Goal: Task Accomplishment & Management: Manage account settings

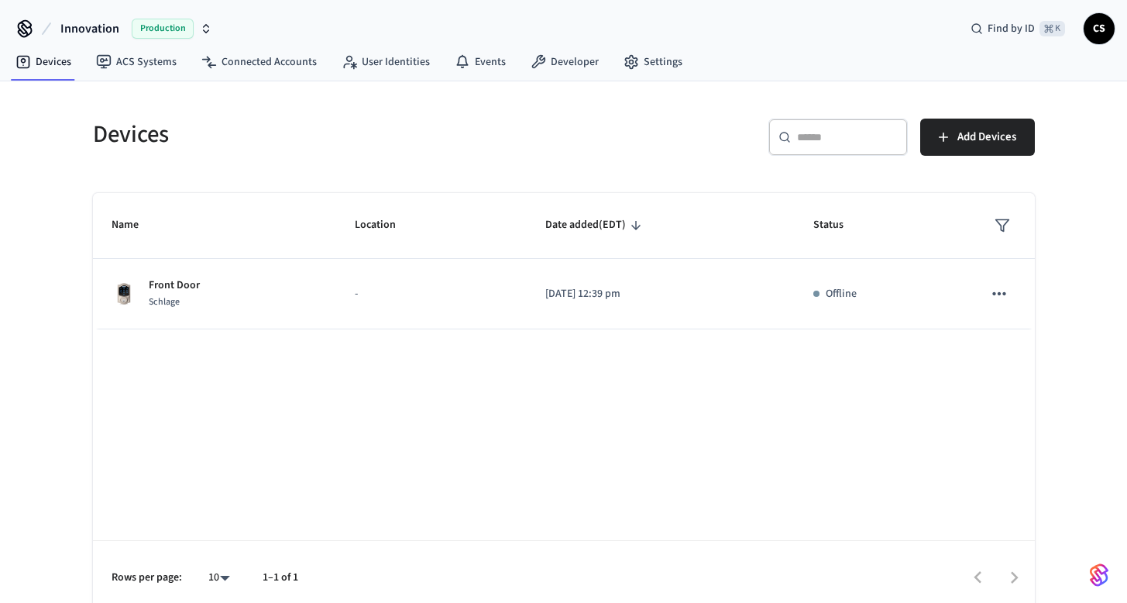
click at [672, 493] on div "Name Location Date added (EDT) Status Front Door Schlage - [DATE] 12:39 pm Offl…" at bounding box center [564, 404] width 942 height 422
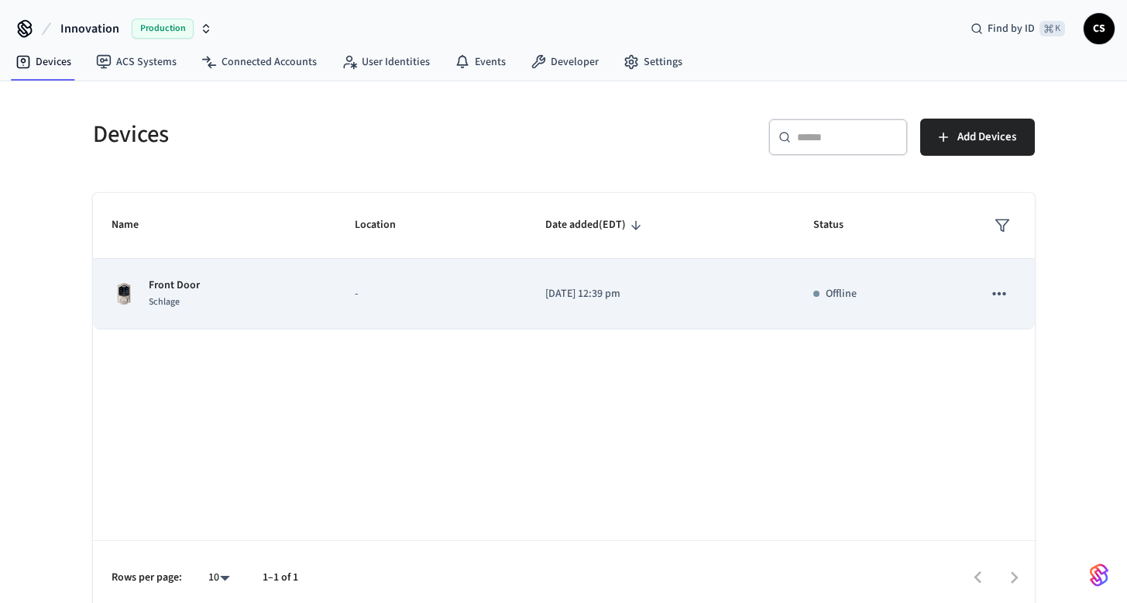
click at [222, 271] on td "Front Door Schlage" at bounding box center [214, 294] width 243 height 70
click at [170, 301] on span "Schlage" at bounding box center [164, 301] width 31 height 13
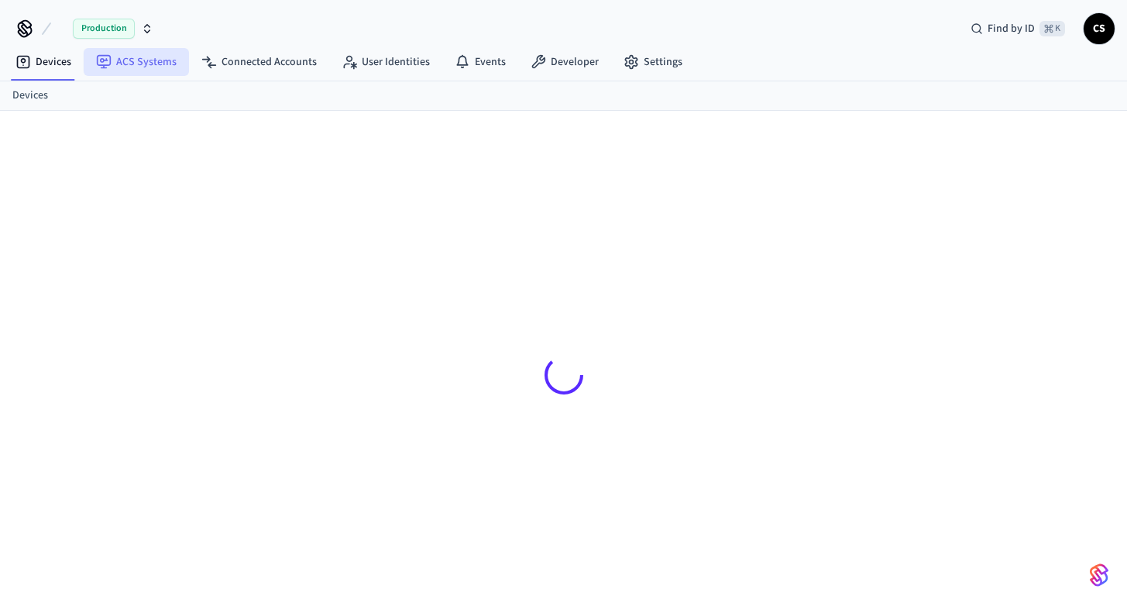
click at [147, 61] on link "ACS Systems" at bounding box center [136, 62] width 105 height 28
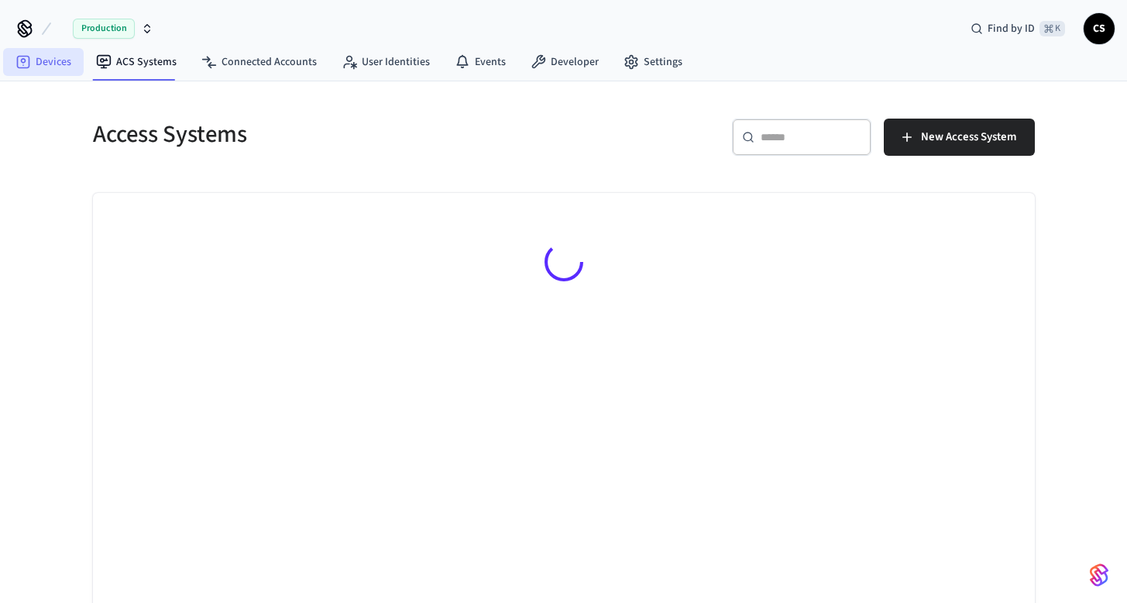
click at [40, 61] on link "Devices" at bounding box center [43, 62] width 81 height 28
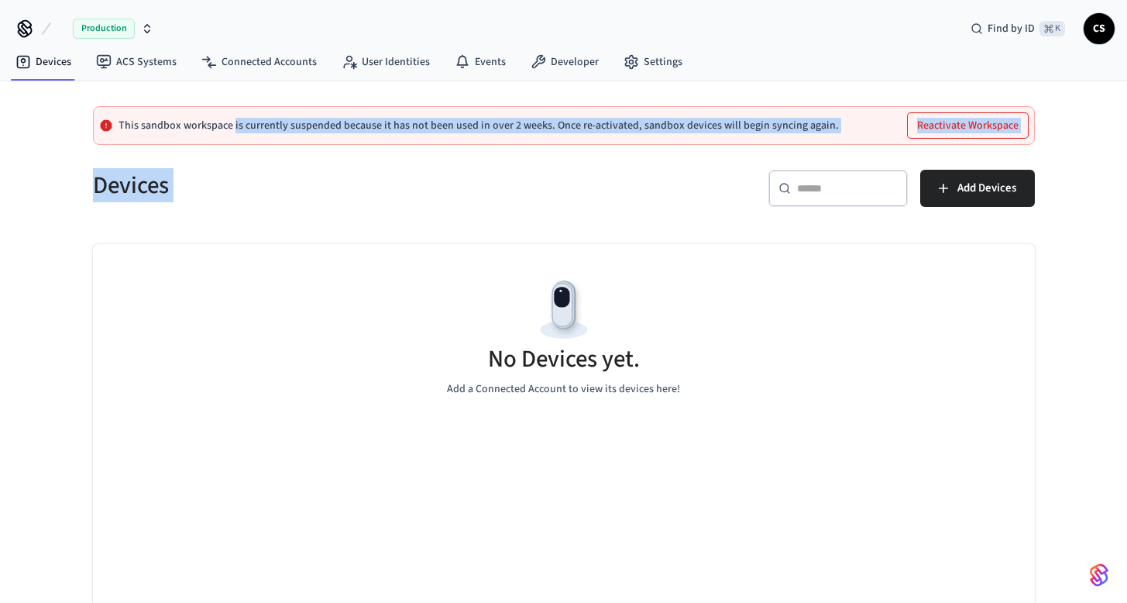
drag, startPoint x: 232, startPoint y: 125, endPoint x: 619, endPoint y: 152, distance: 388.1
click at [619, 152] on div "This sandbox workspace is currently suspended because it has not been used in o…" at bounding box center [563, 373] width 991 height 585
click at [781, 122] on button "Reactivate Workspace" at bounding box center [968, 125] width 120 height 25
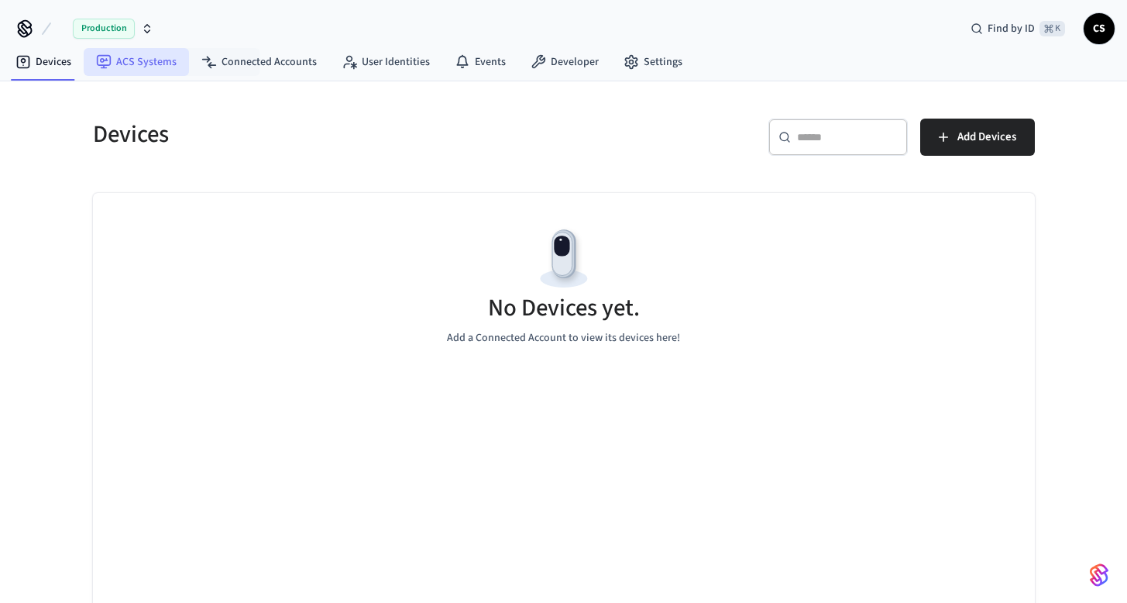
click at [154, 64] on link "ACS Systems" at bounding box center [136, 62] width 105 height 28
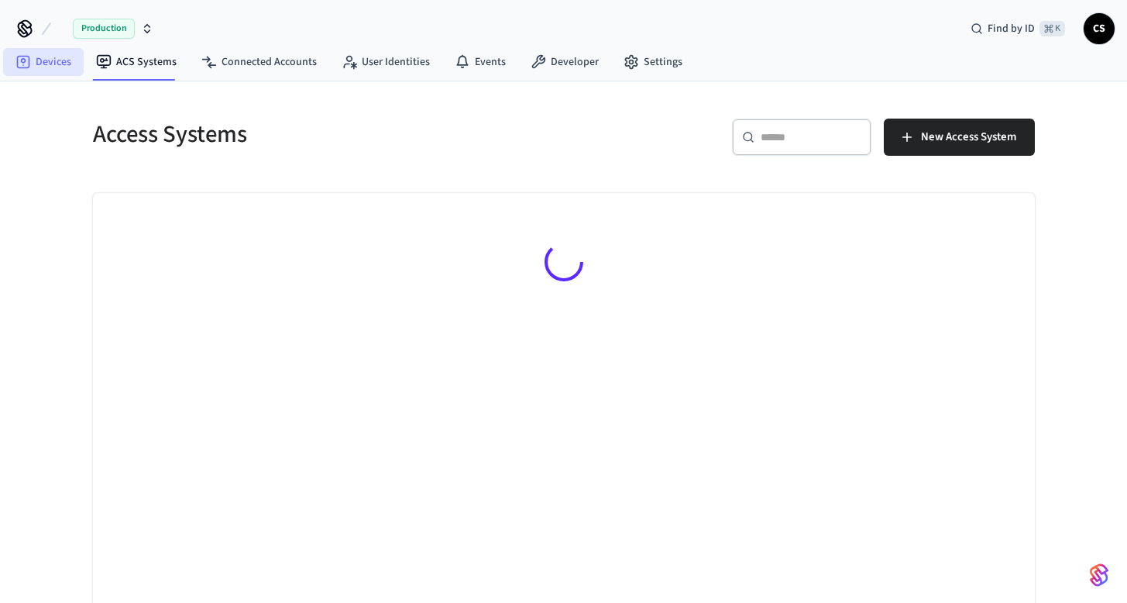
click at [45, 50] on link "Devices" at bounding box center [43, 62] width 81 height 28
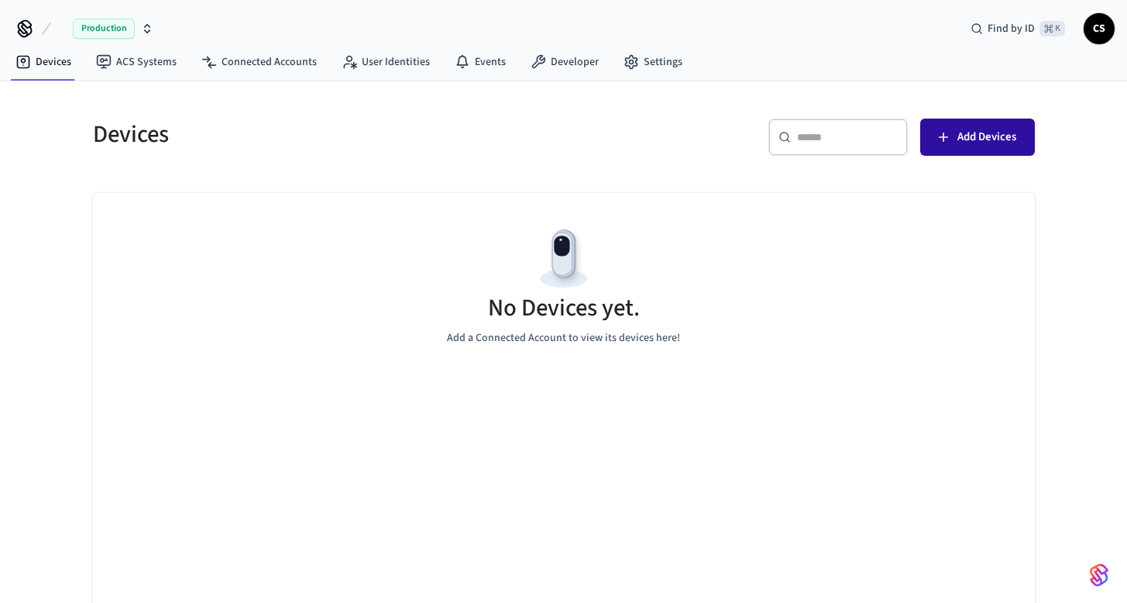
click at [992, 136] on span "Add Devices" at bounding box center [986, 137] width 59 height 20
click at [941, 139] on icon "button" at bounding box center [943, 136] width 15 height 15
click at [426, 132] on h5 "Devices" at bounding box center [324, 134] width 462 height 32
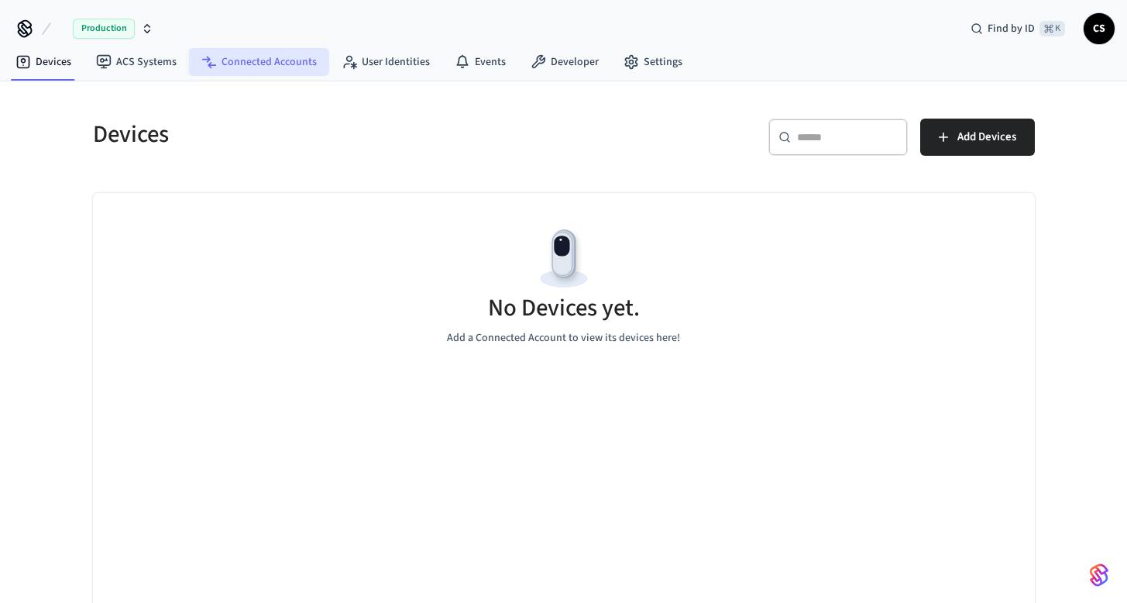
click at [238, 60] on link "Connected Accounts" at bounding box center [259, 62] width 140 height 28
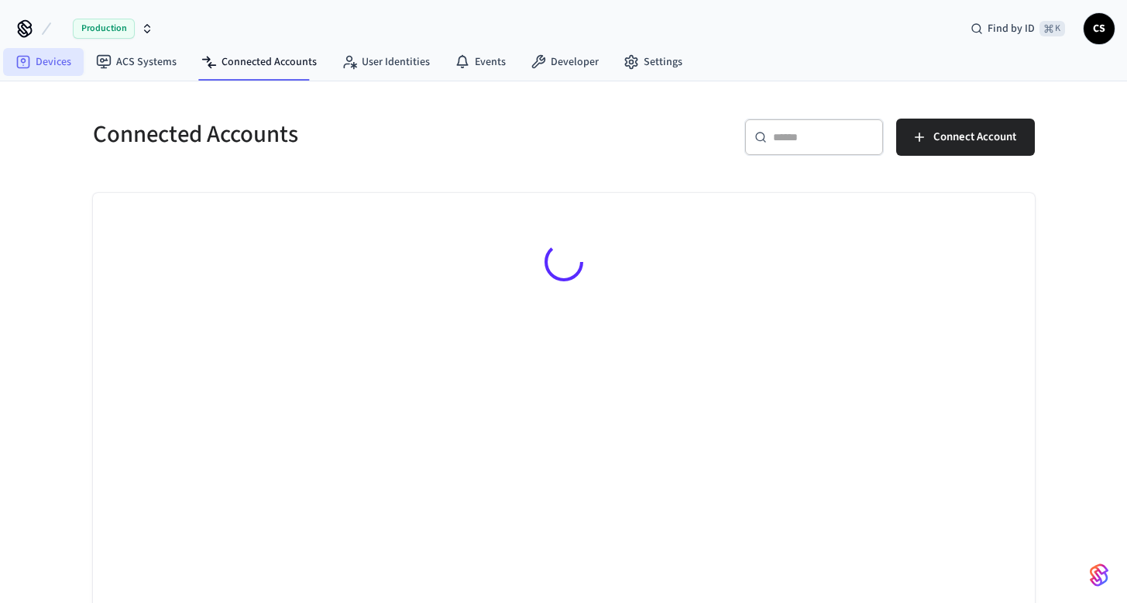
click at [63, 68] on link "Devices" at bounding box center [43, 62] width 81 height 28
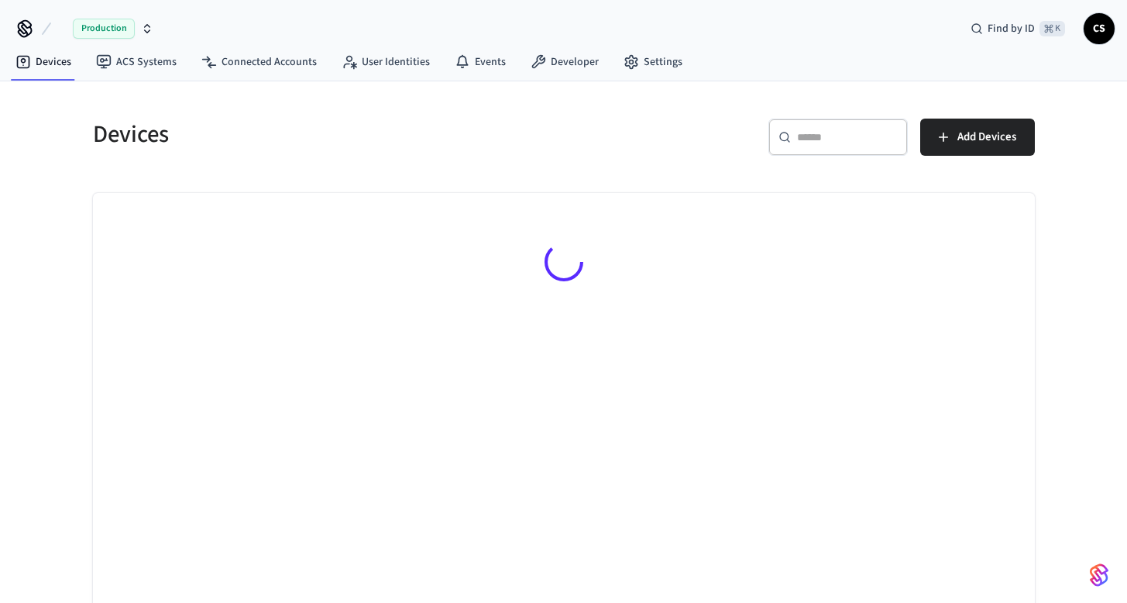
click at [1102, 17] on span "CS" at bounding box center [1099, 29] width 28 height 28
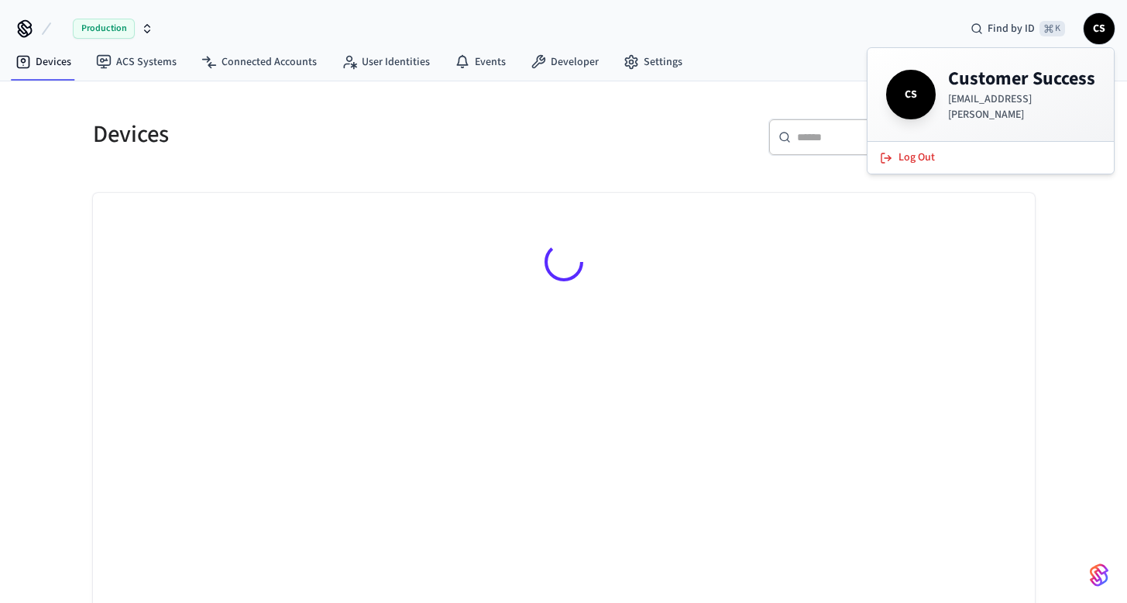
click at [819, 70] on div "Devices ACS Systems Connected Accounts User Identities Events Developer Settings" at bounding box center [563, 63] width 1127 height 36
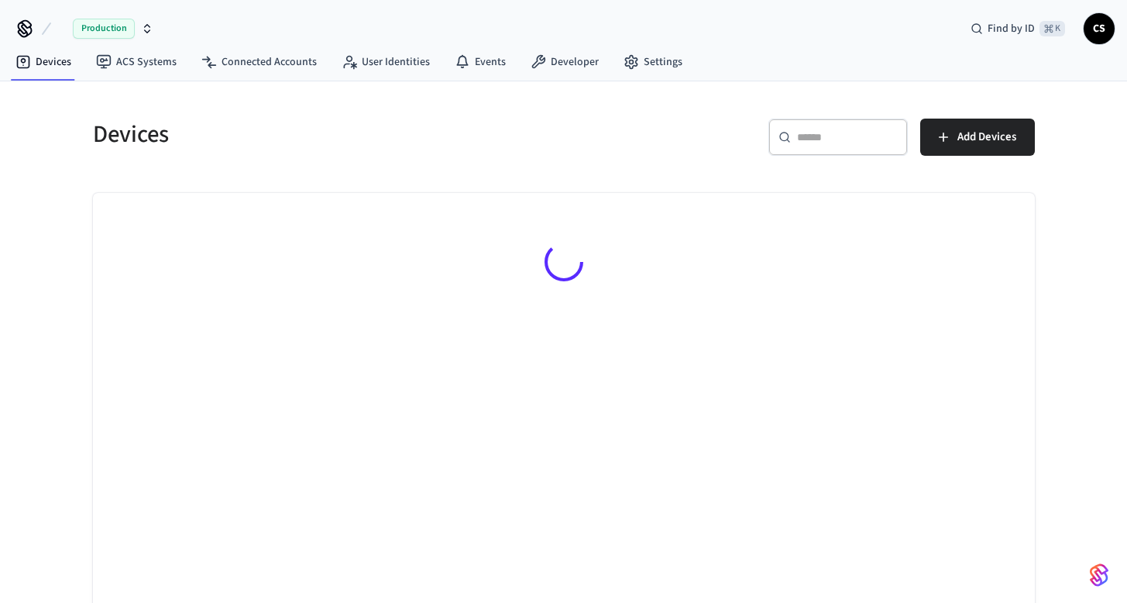
click at [388, 144] on h5 "Devices" at bounding box center [324, 134] width 462 height 32
click at [989, 137] on span "Add Devices" at bounding box center [986, 137] width 59 height 20
click at [972, 81] on div "Devices ​ ​ Add Devices" at bounding box center [563, 348] width 991 height 534
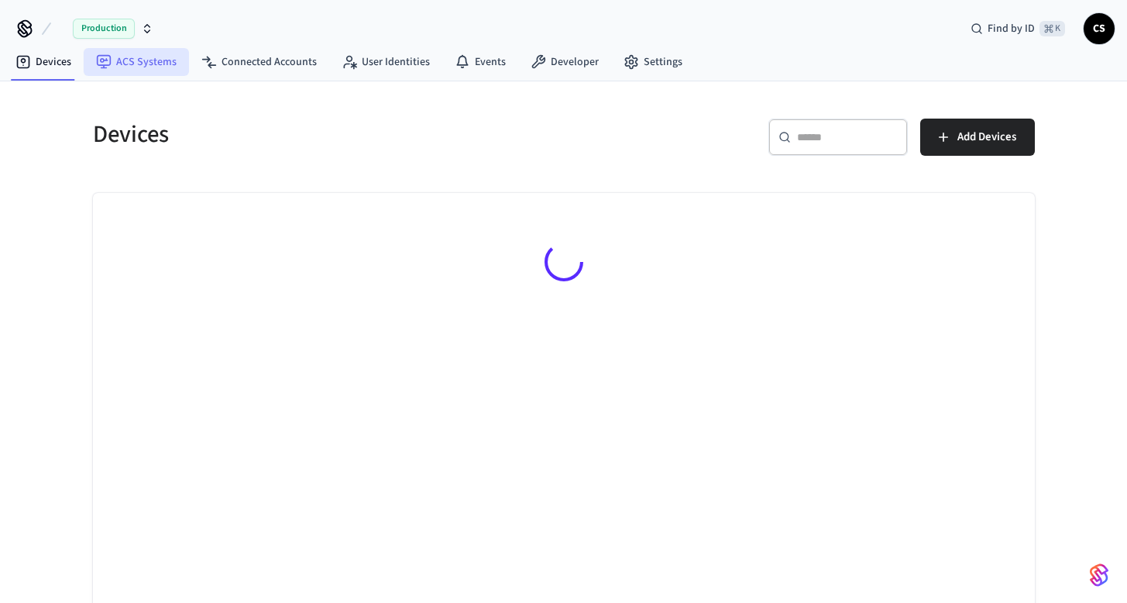
click at [149, 53] on link "ACS Systems" at bounding box center [136, 62] width 105 height 28
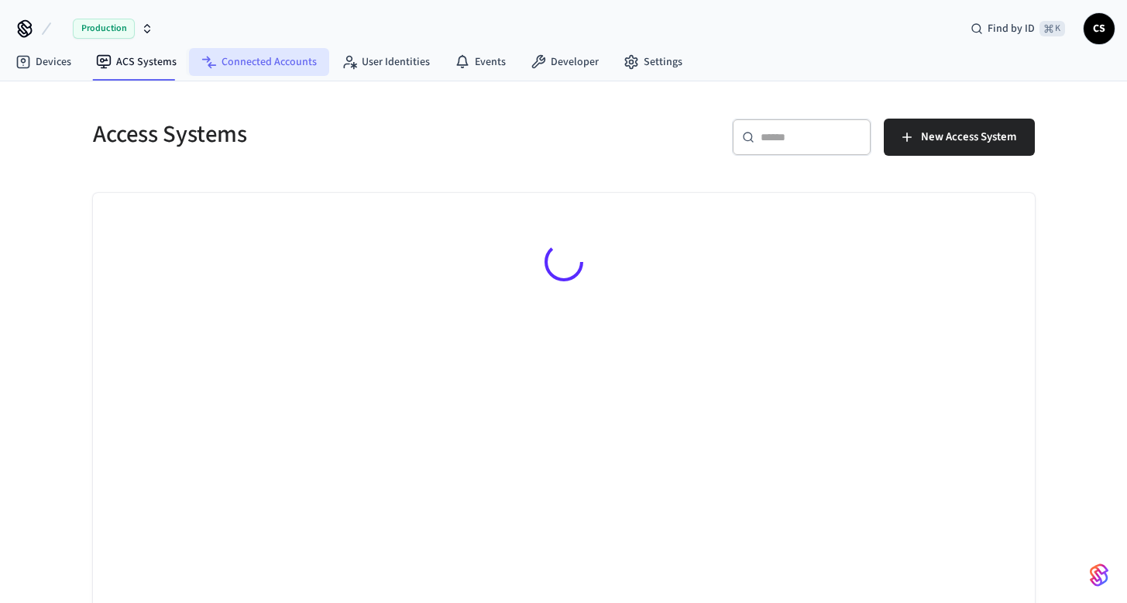
click at [197, 53] on link "Connected Accounts" at bounding box center [259, 62] width 140 height 28
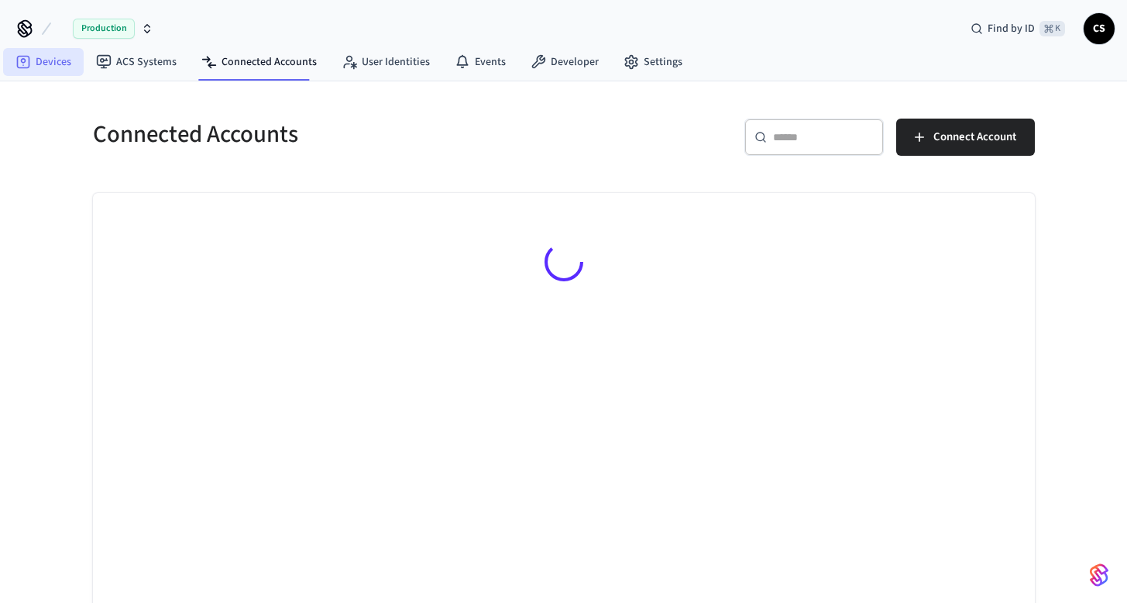
click at [61, 61] on link "Devices" at bounding box center [43, 62] width 81 height 28
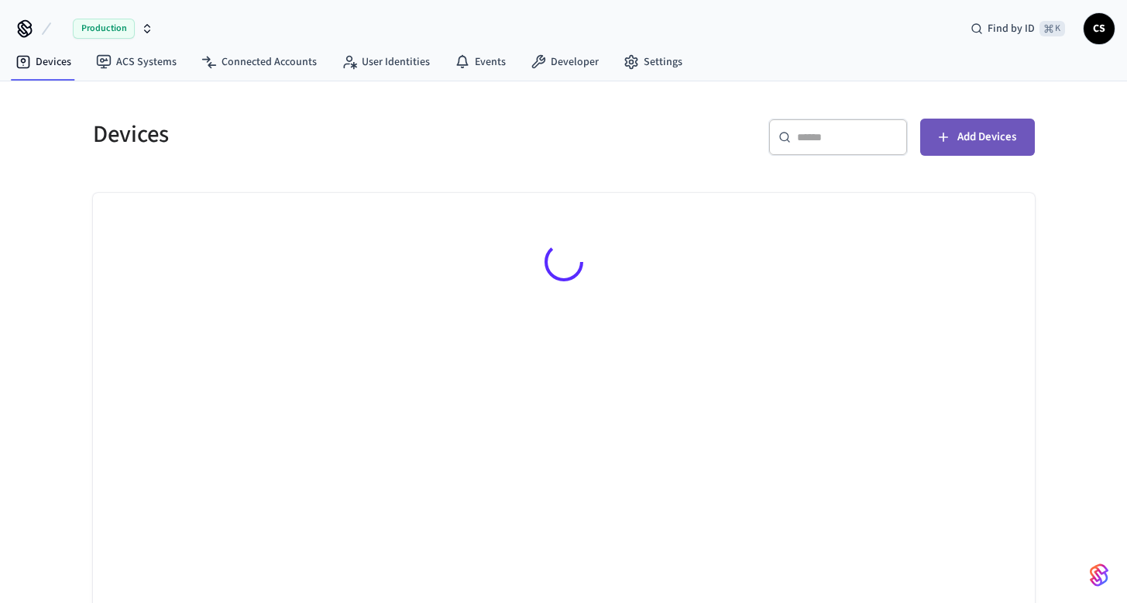
click at [1009, 139] on span "Add Devices" at bounding box center [986, 137] width 59 height 20
click at [999, 144] on span "Add Devices" at bounding box center [986, 137] width 59 height 20
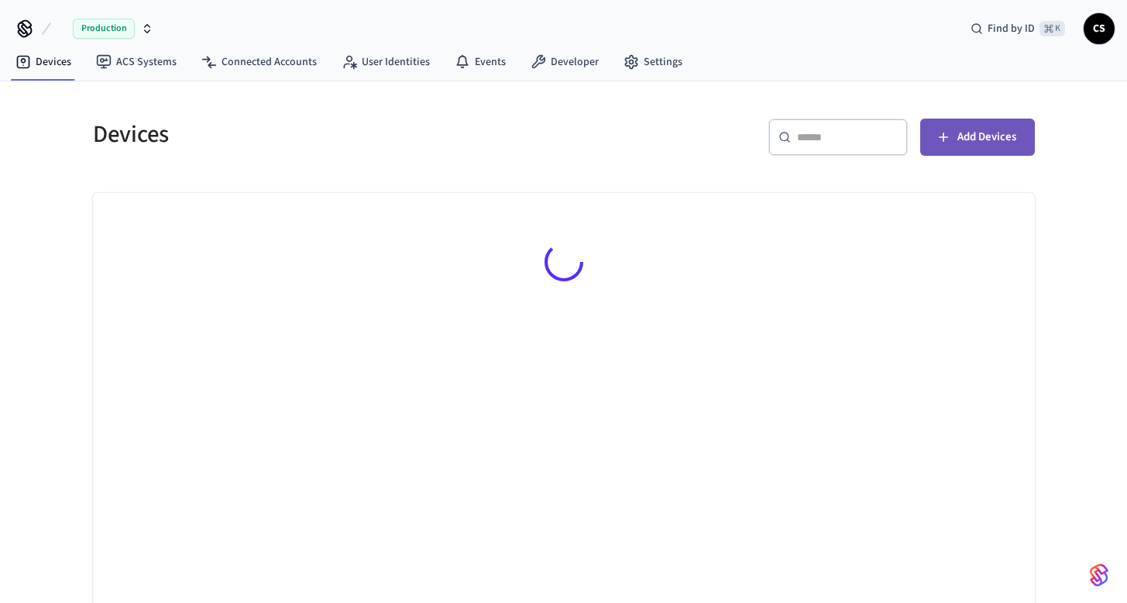
click at [999, 144] on span "Add Devices" at bounding box center [986, 137] width 59 height 20
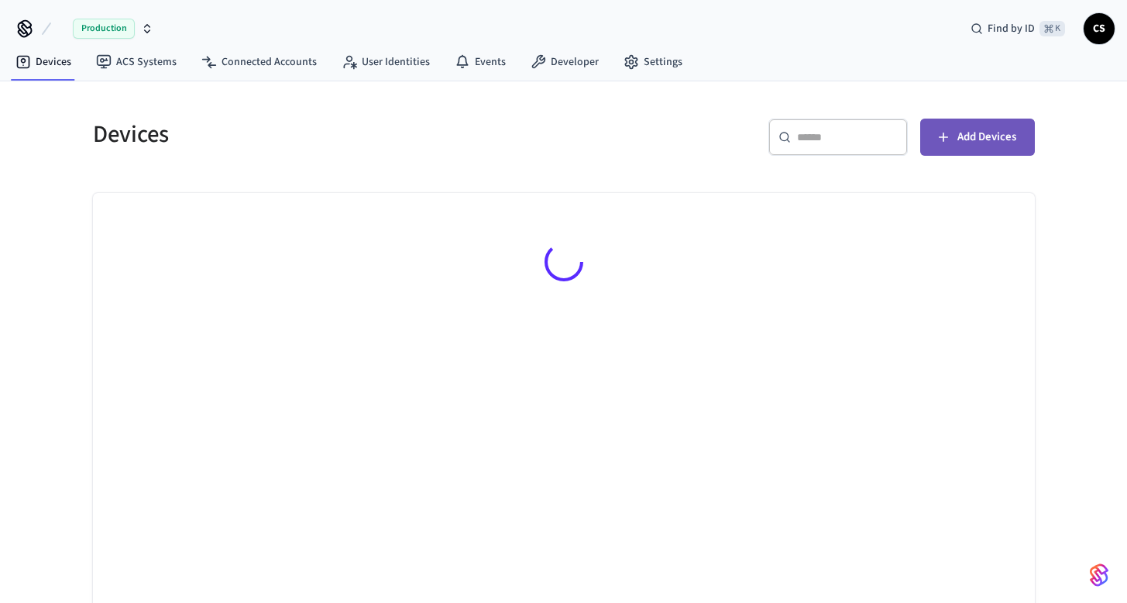
click at [999, 144] on span "Add Devices" at bounding box center [986, 137] width 59 height 20
click at [1105, 25] on span "CS" at bounding box center [1099, 29] width 28 height 28
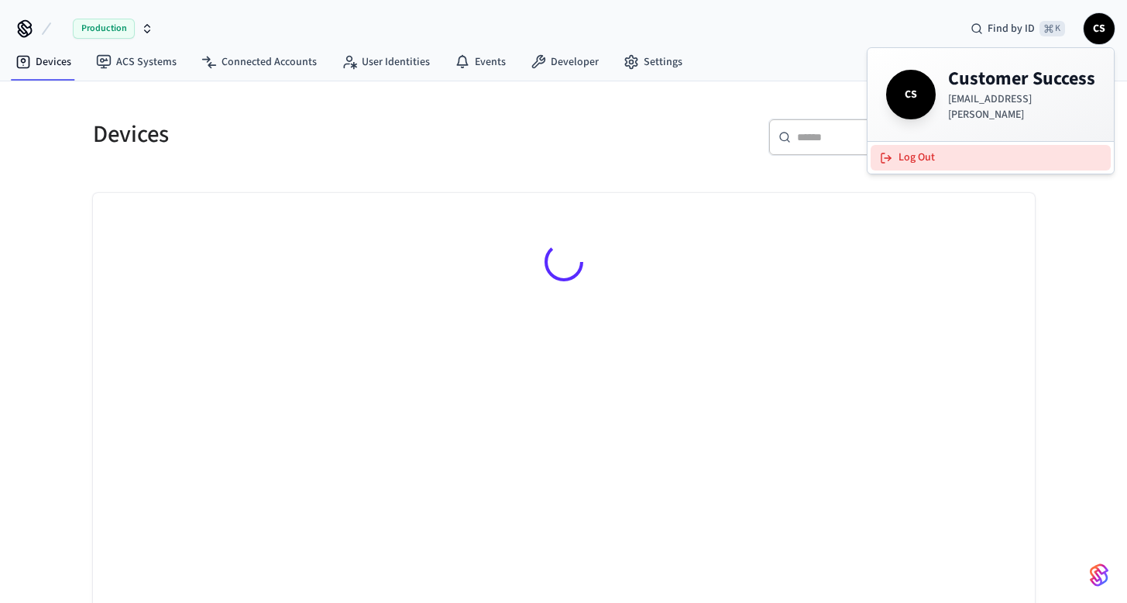
click at [955, 153] on button "Log Out" at bounding box center [990, 158] width 240 height 26
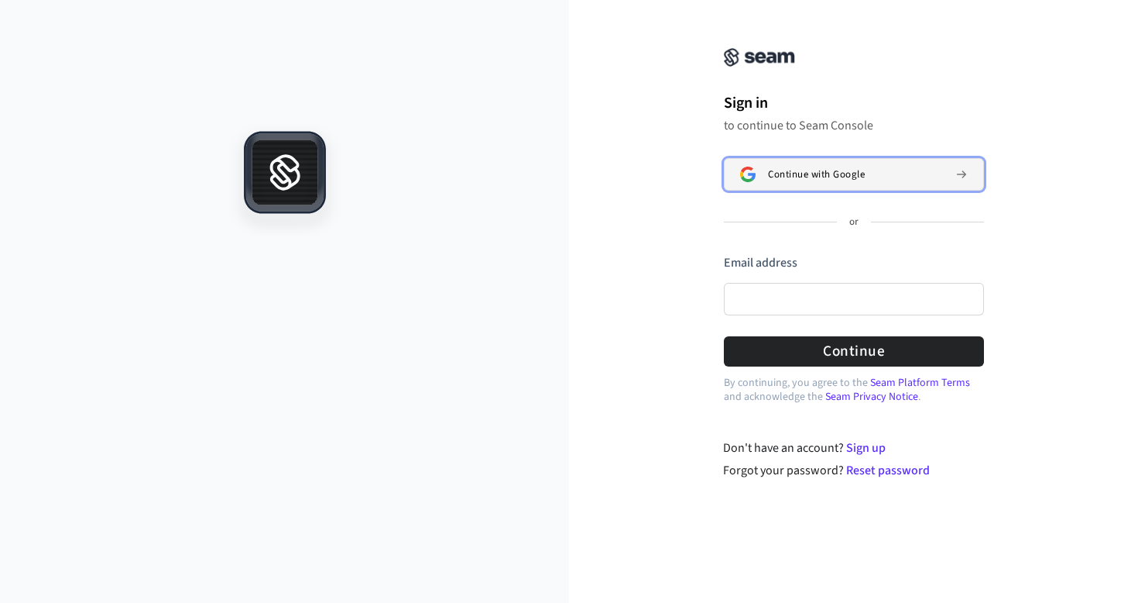
click at [811, 184] on button "Continue with Google" at bounding box center [854, 174] width 260 height 33
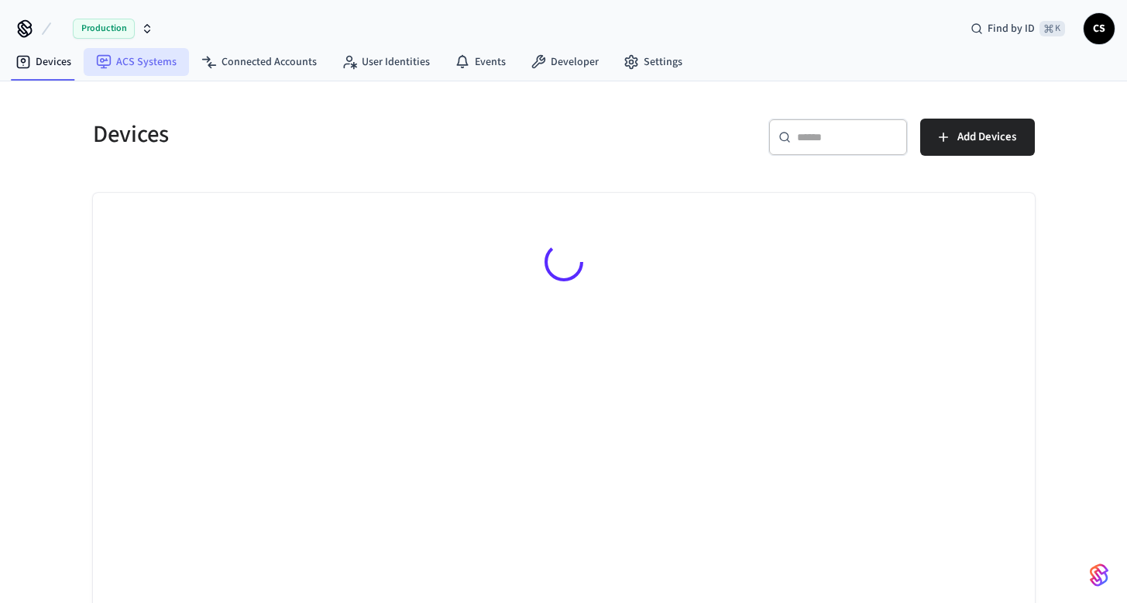
click at [141, 67] on link "ACS Systems" at bounding box center [136, 62] width 105 height 28
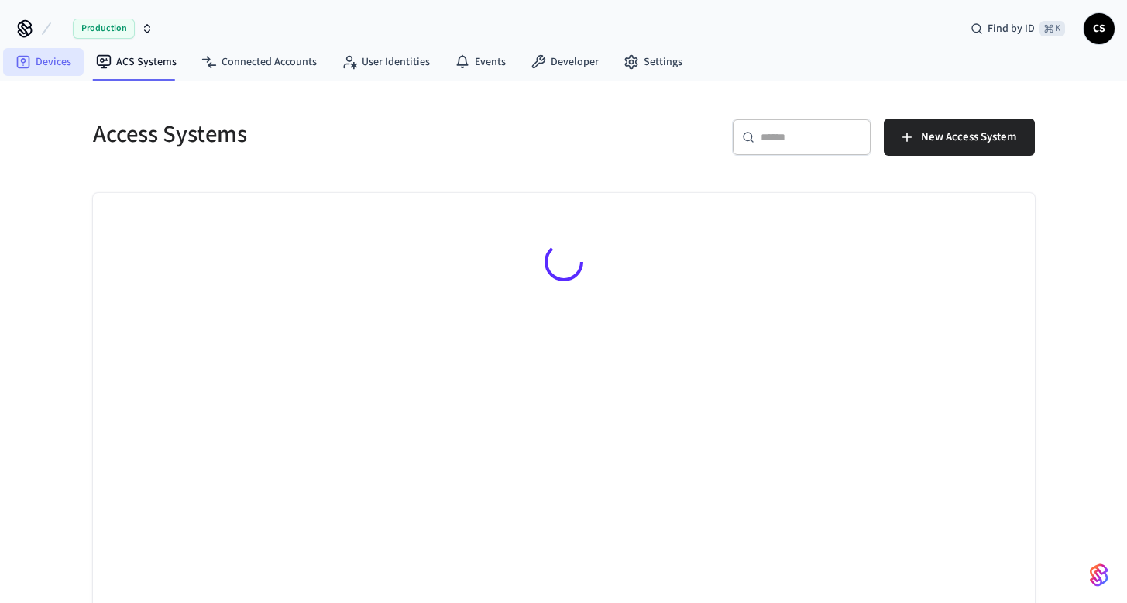
click at [41, 65] on link "Devices" at bounding box center [43, 62] width 81 height 28
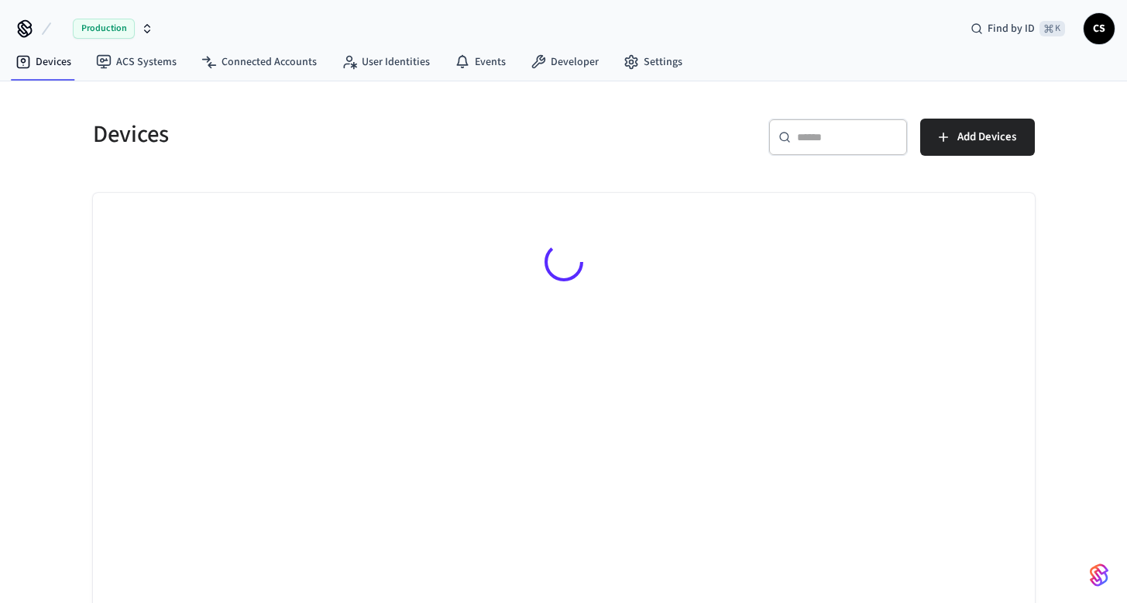
click at [136, 29] on div "Production" at bounding box center [113, 29] width 81 height 20
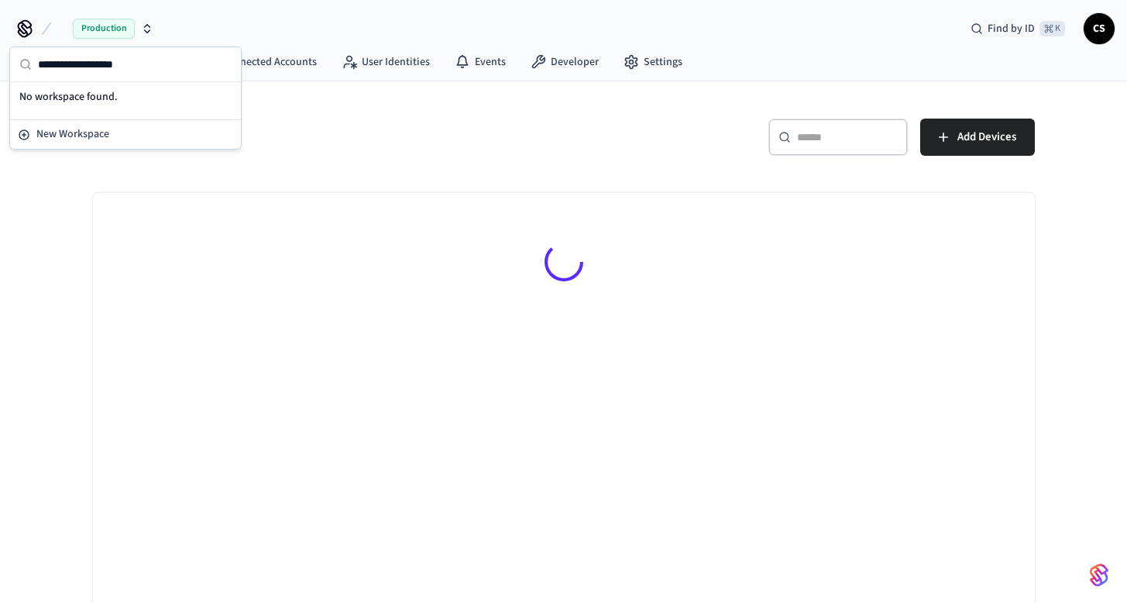
click at [377, 132] on h5 "Devices" at bounding box center [324, 134] width 462 height 32
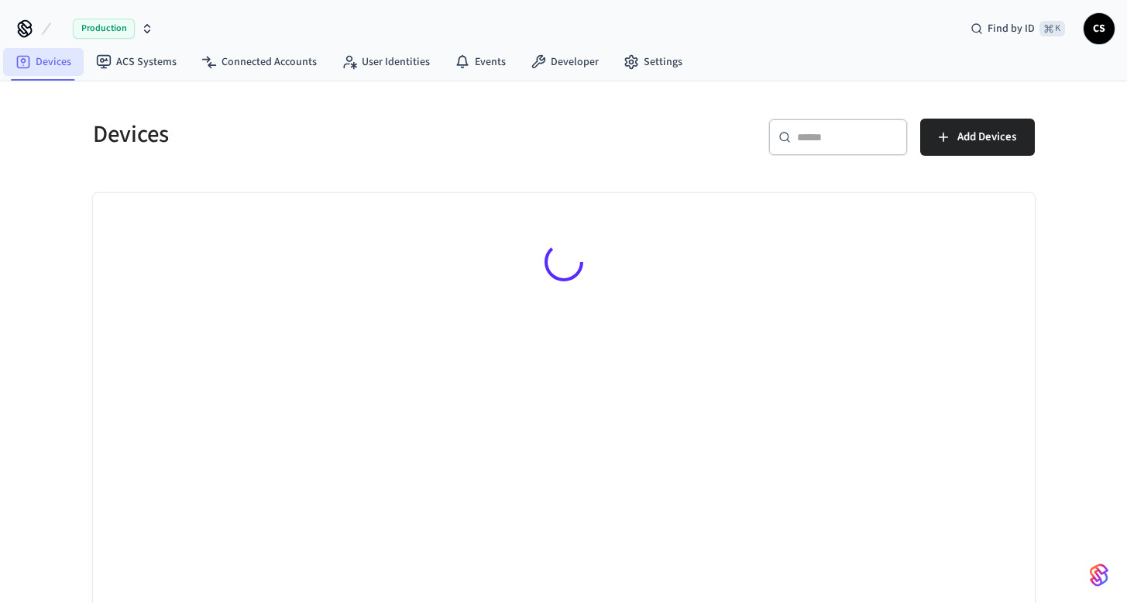
click at [45, 64] on link "Devices" at bounding box center [43, 62] width 81 height 28
click at [132, 36] on span "Production" at bounding box center [104, 29] width 62 height 20
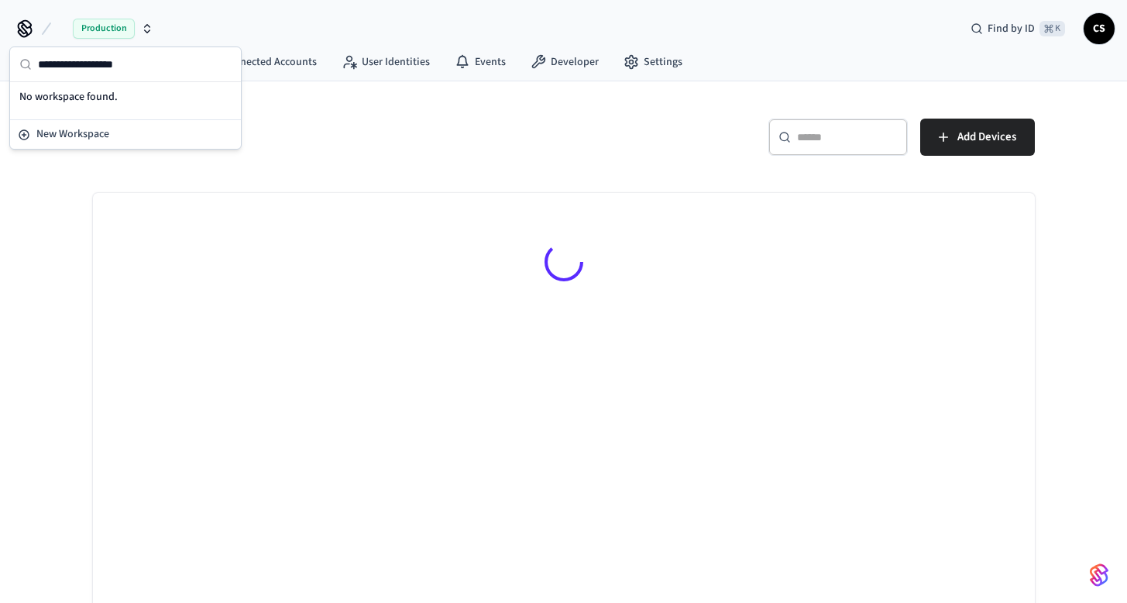
click at [573, 125] on div "​ ​ Add Devices" at bounding box center [804, 143] width 462 height 50
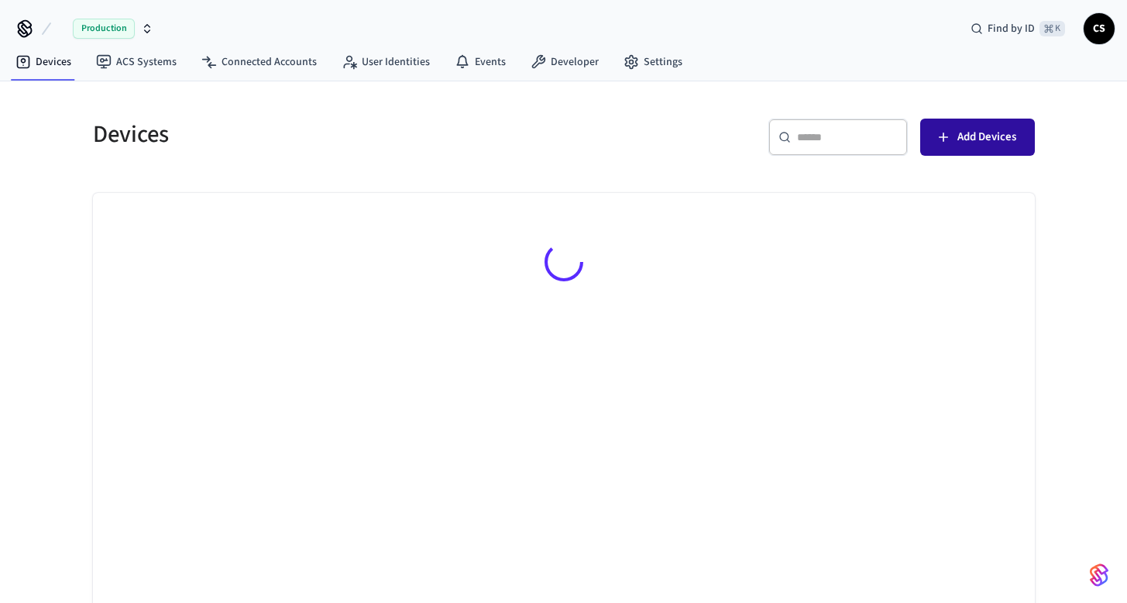
click at [979, 142] on span "Add Devices" at bounding box center [986, 137] width 59 height 20
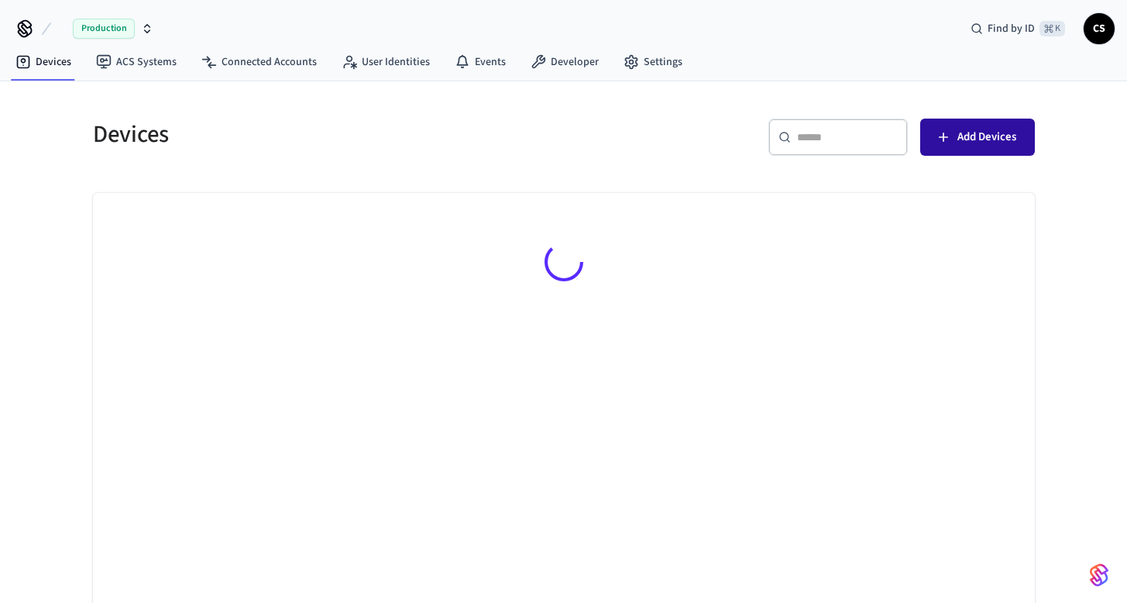
click at [979, 142] on span "Add Devices" at bounding box center [986, 137] width 59 height 20
click at [979, 141] on span "Add Devices" at bounding box center [986, 137] width 59 height 20
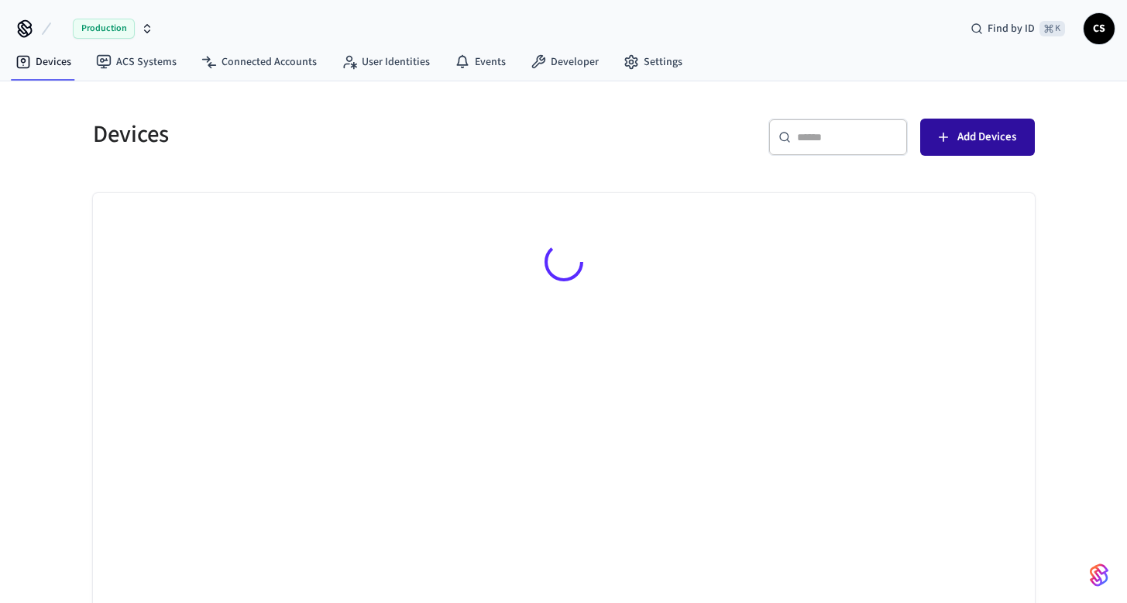
click at [979, 141] on span "Add Devices" at bounding box center [986, 137] width 59 height 20
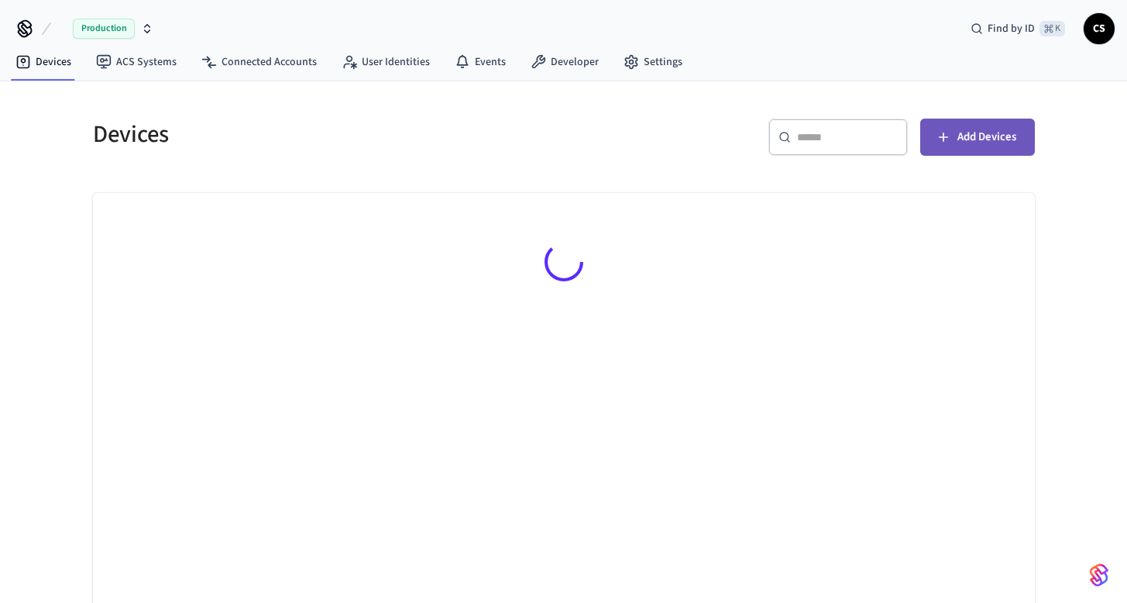
click at [979, 141] on span "Add Devices" at bounding box center [986, 137] width 59 height 20
click at [979, 153] on button "Add Devices" at bounding box center [977, 136] width 115 height 37
click at [573, 366] on div at bounding box center [564, 404] width 942 height 422
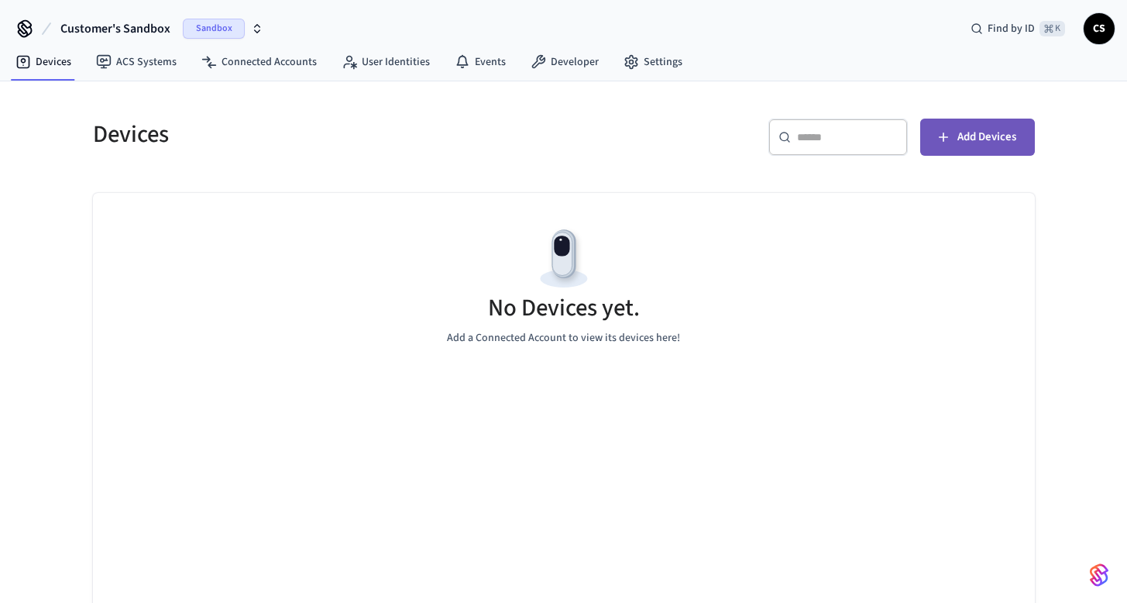
click at [990, 122] on button "Add Devices" at bounding box center [977, 136] width 115 height 37
click at [222, 180] on div "Devices ​ ​ Add Devices No Devices yet. Add a Connected Account to view its dev…" at bounding box center [564, 357] width 966 height 515
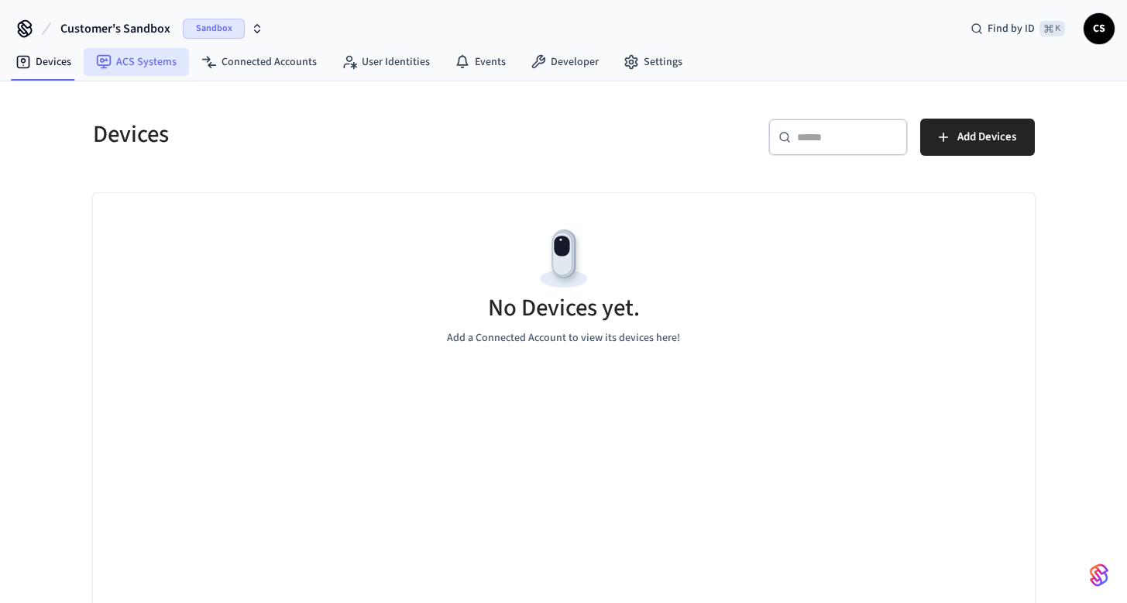
click at [145, 48] on link "ACS Systems" at bounding box center [136, 62] width 105 height 28
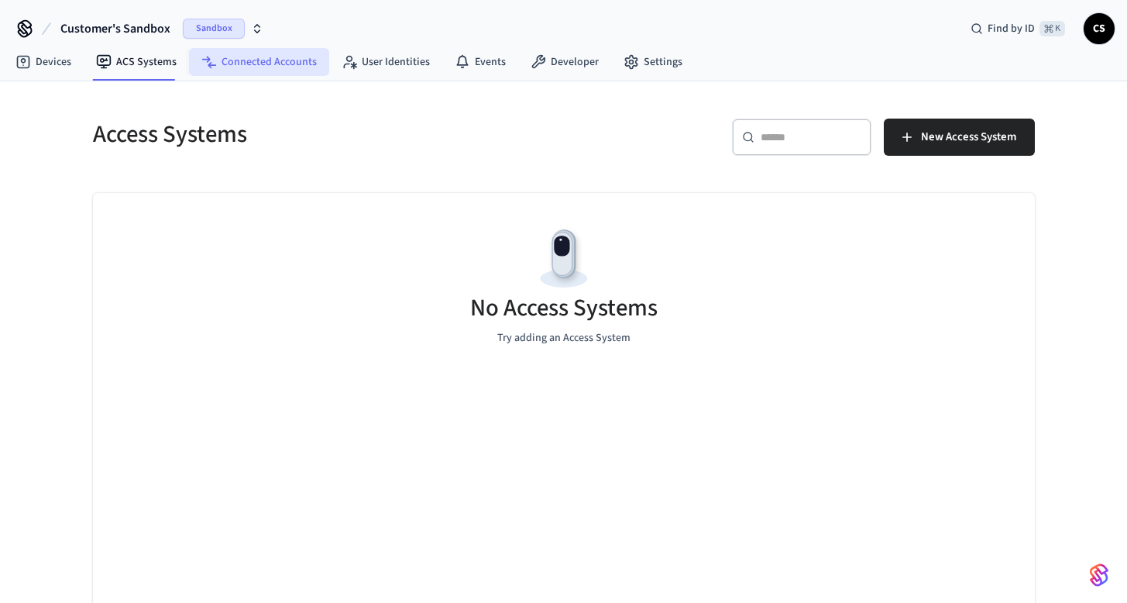
click at [266, 59] on link "Connected Accounts" at bounding box center [259, 62] width 140 height 28
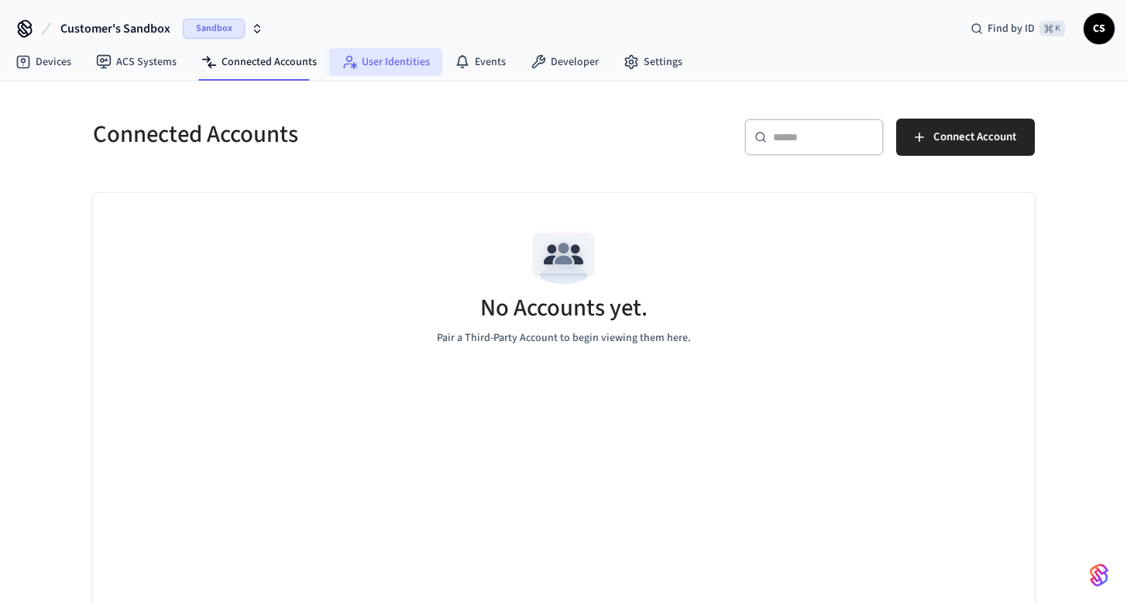
click at [348, 60] on icon at bounding box center [349, 61] width 15 height 15
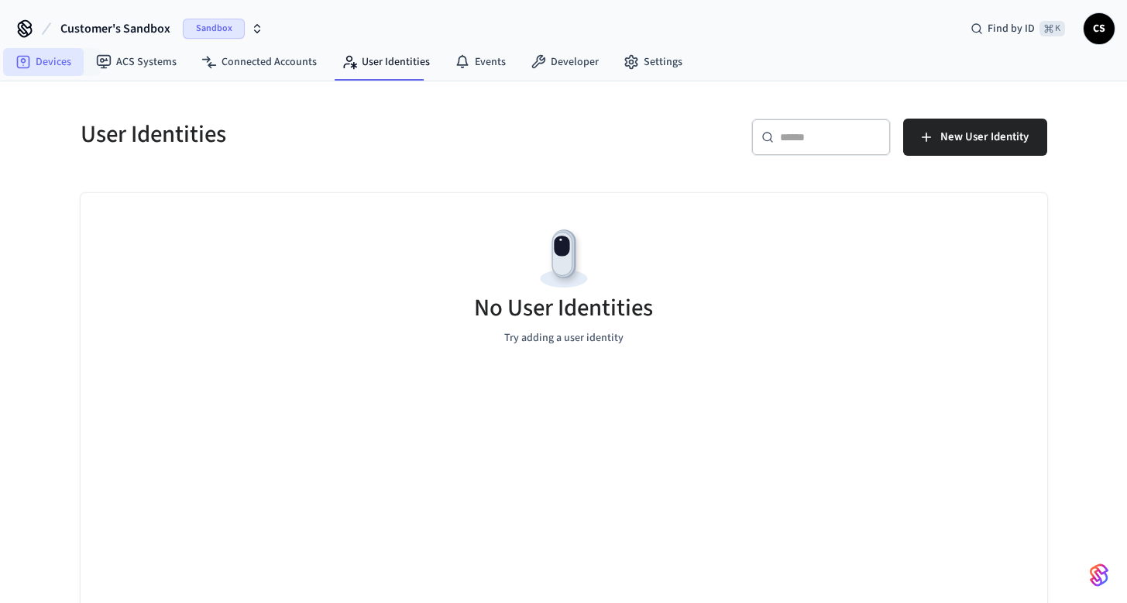
click at [73, 64] on link "Devices" at bounding box center [43, 62] width 81 height 28
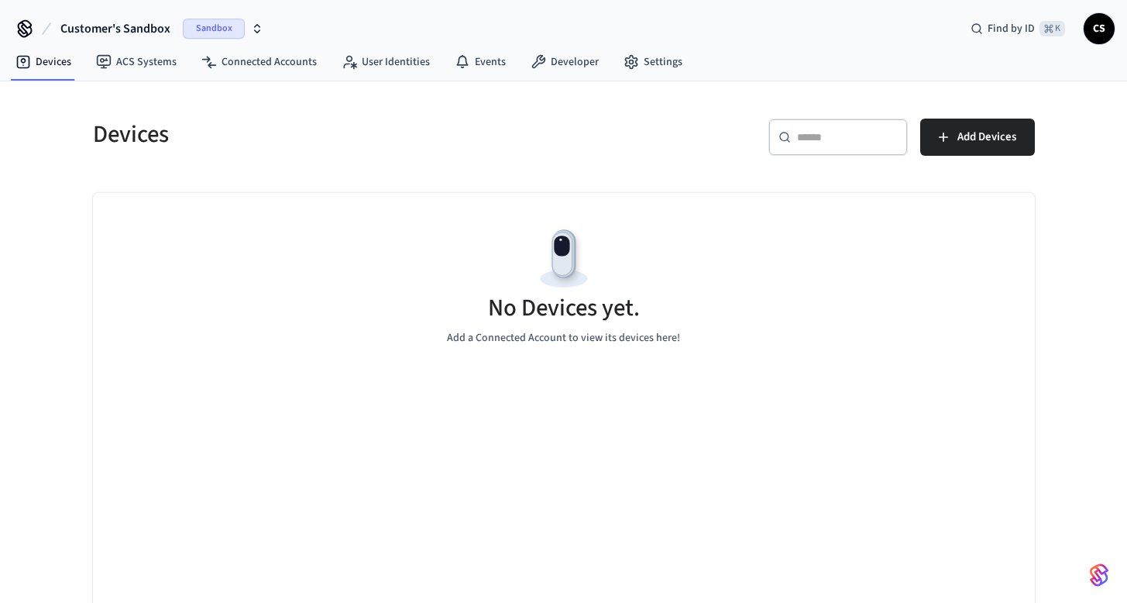
click at [24, 23] on icon at bounding box center [24, 28] width 25 height 25
click at [146, 30] on span "Customer's Sandbox" at bounding box center [115, 28] width 110 height 19
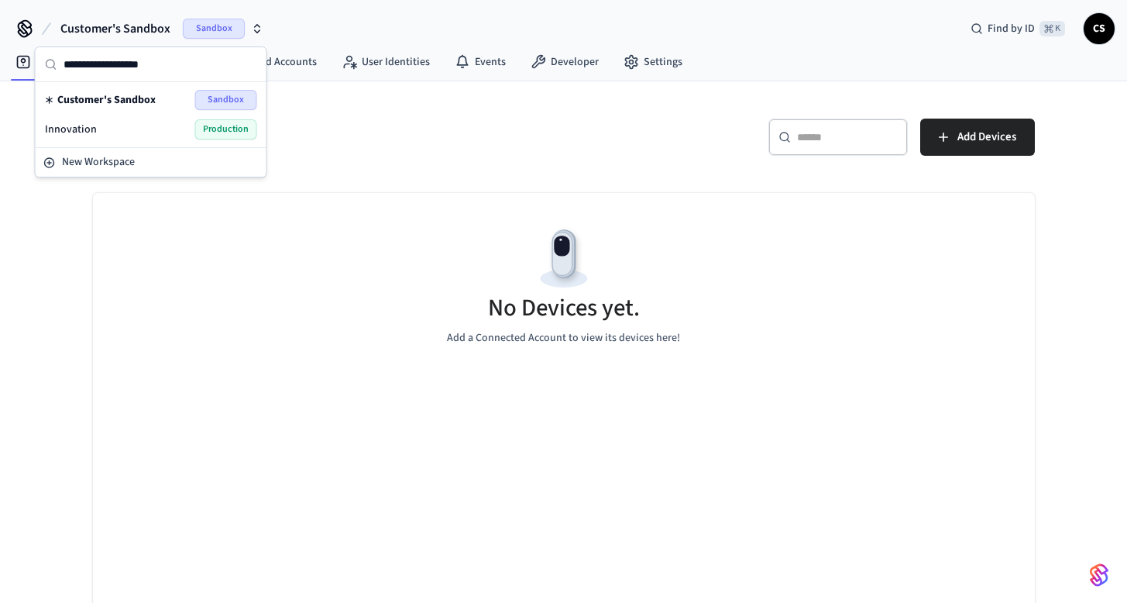
click at [157, 129] on div "Innovation Production" at bounding box center [151, 129] width 212 height 20
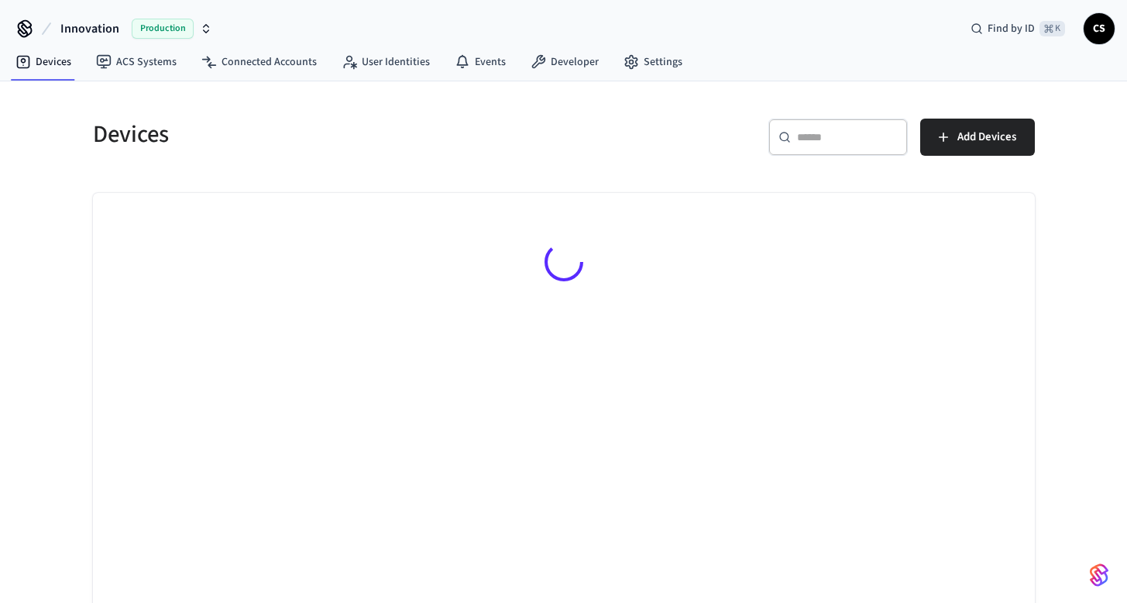
click at [211, 33] on button "Innovation Production" at bounding box center [136, 28] width 161 height 33
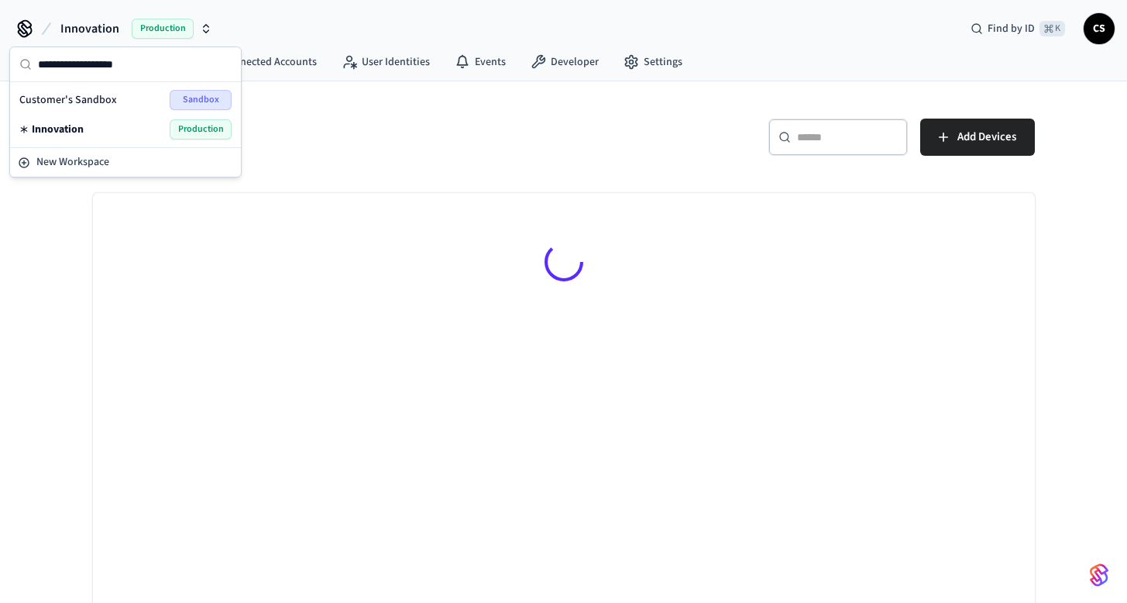
click at [549, 133] on h5 "Devices" at bounding box center [324, 134] width 462 height 32
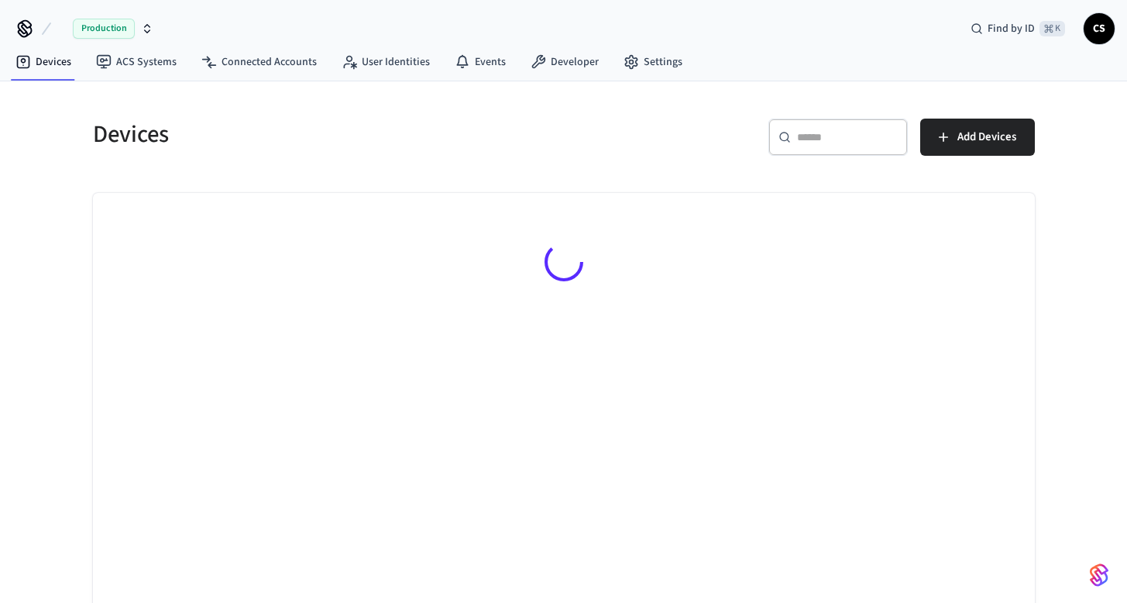
click at [129, 29] on span "Production" at bounding box center [104, 29] width 62 height 20
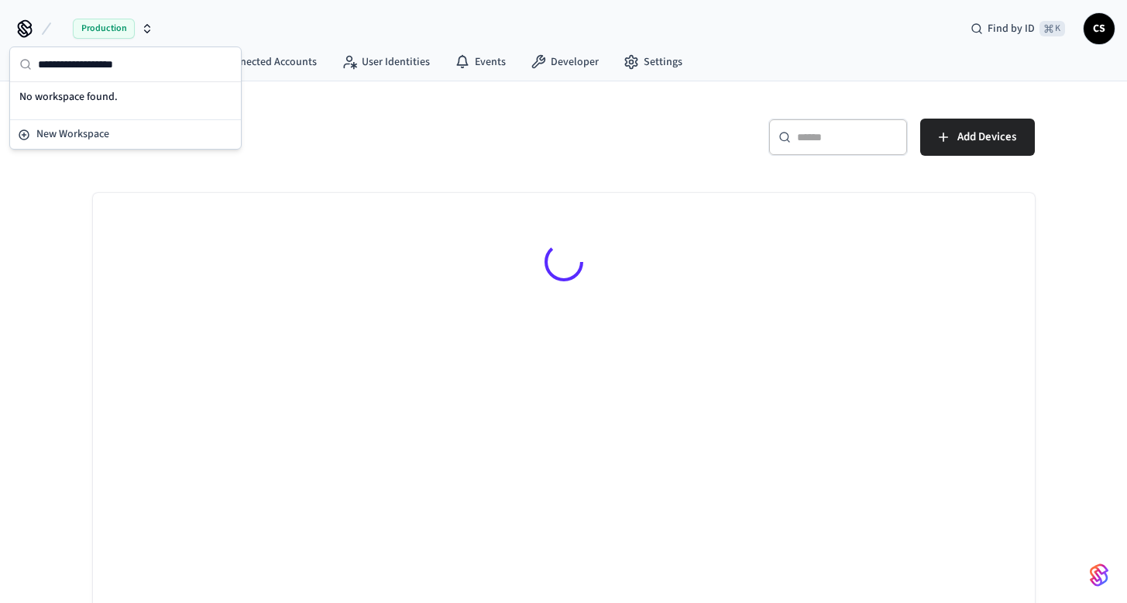
click at [1097, 39] on span "CS" at bounding box center [1099, 29] width 28 height 28
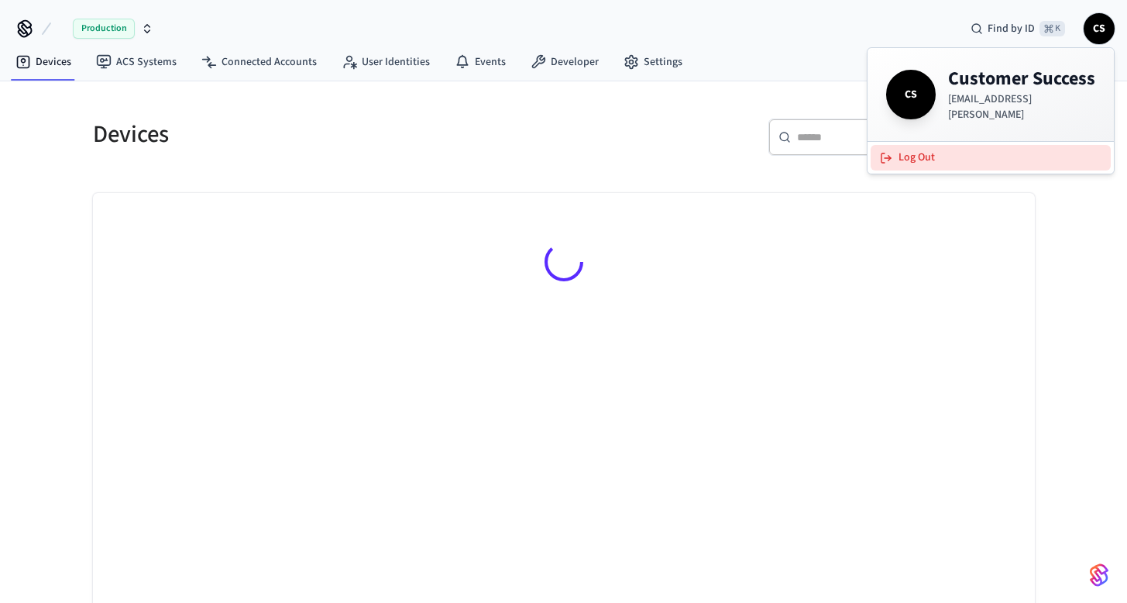
click at [980, 163] on button "Log Out" at bounding box center [990, 158] width 240 height 26
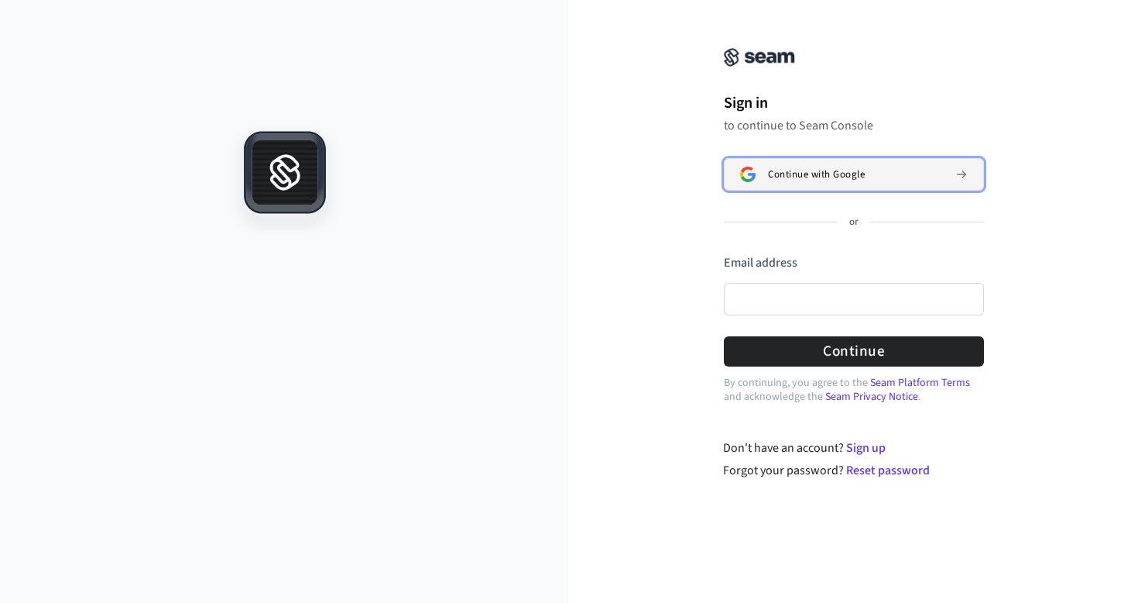
click at [759, 170] on button "Continue with Google" at bounding box center [854, 174] width 260 height 33
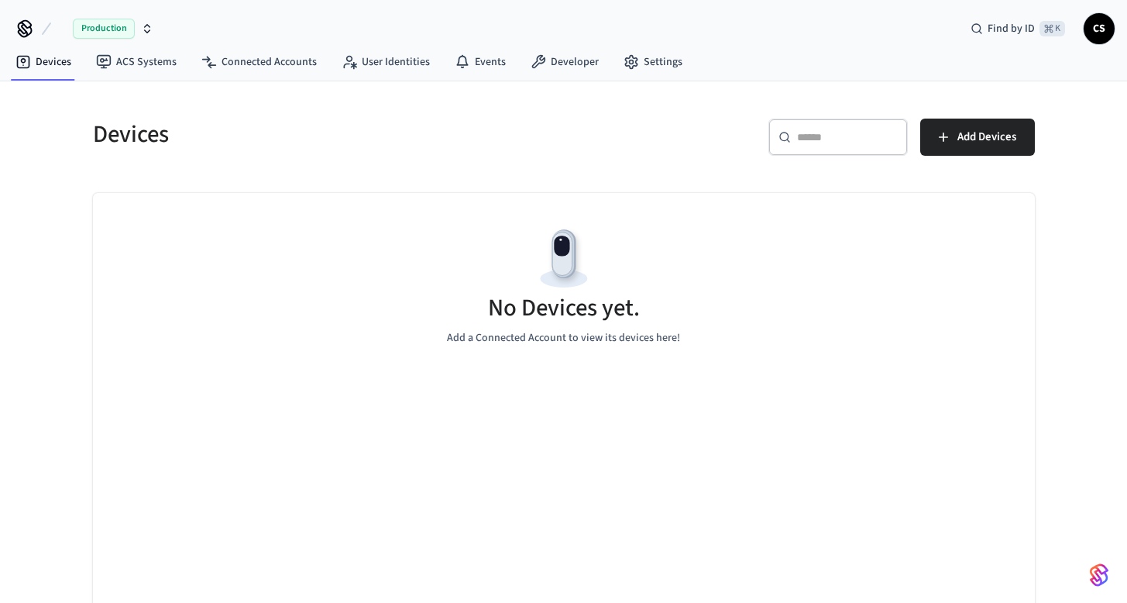
click at [133, 19] on div "Production" at bounding box center [113, 29] width 81 height 20
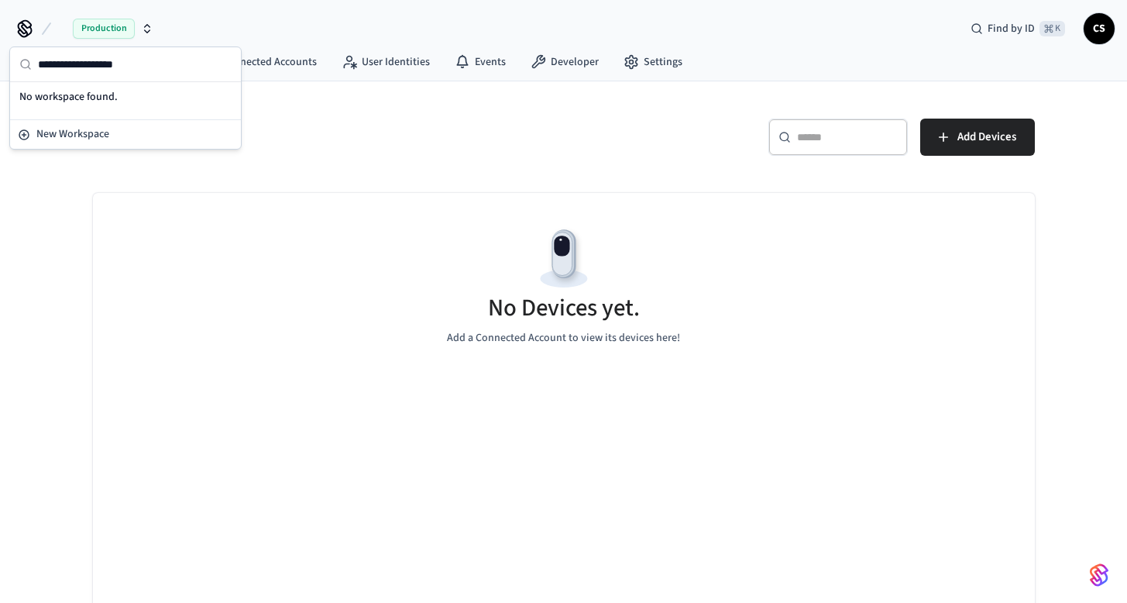
click at [376, 114] on div "Devices" at bounding box center [314, 134] width 480 height 68
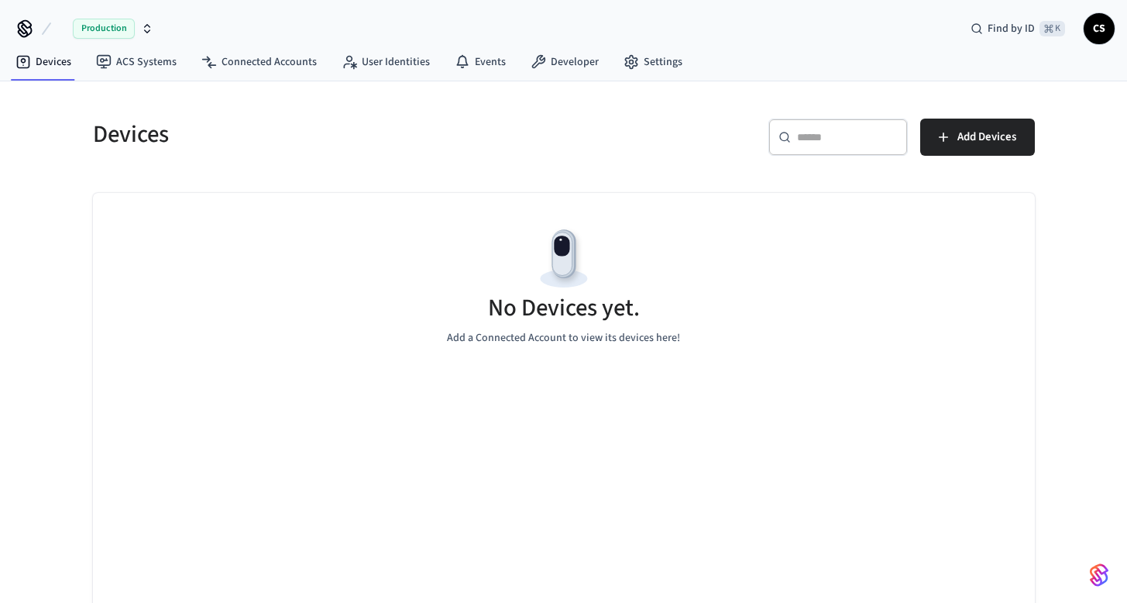
click at [153, 25] on button "Production" at bounding box center [107, 28] width 102 height 33
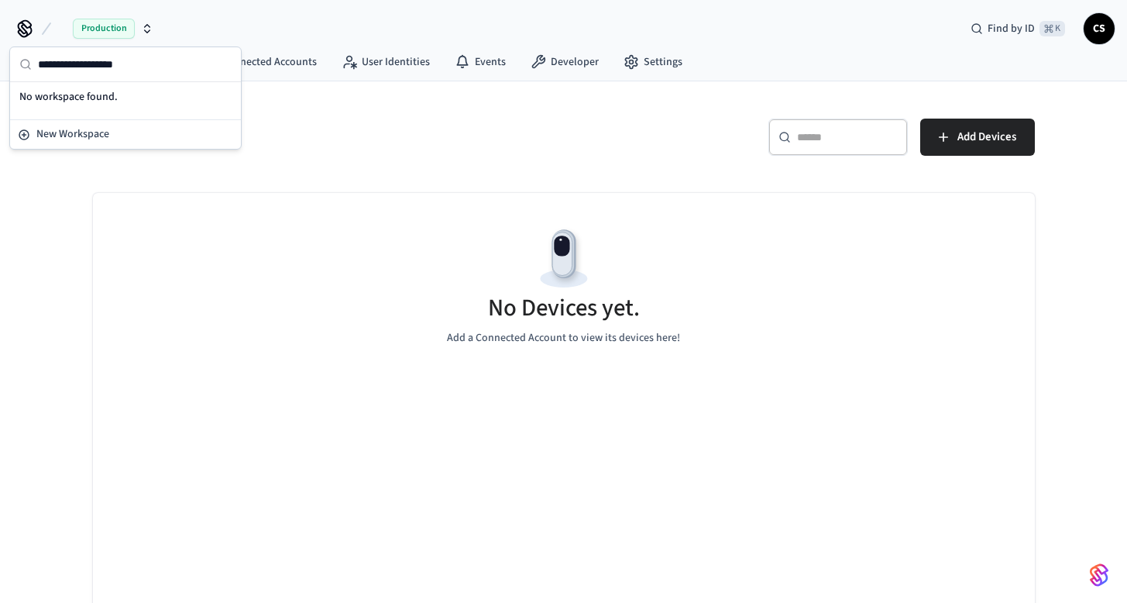
click at [22, 39] on icon at bounding box center [24, 28] width 25 height 25
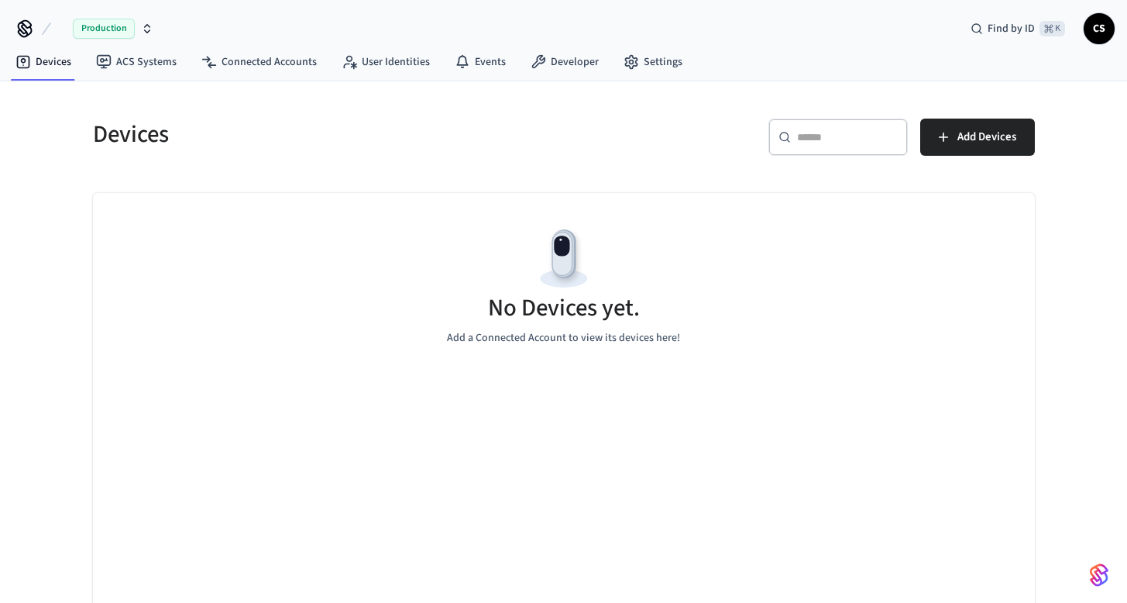
click at [22, 26] on icon at bounding box center [25, 27] width 12 height 12
click at [45, 75] on link "Devices" at bounding box center [43, 62] width 81 height 28
click at [139, 55] on link "ACS Systems" at bounding box center [136, 62] width 105 height 28
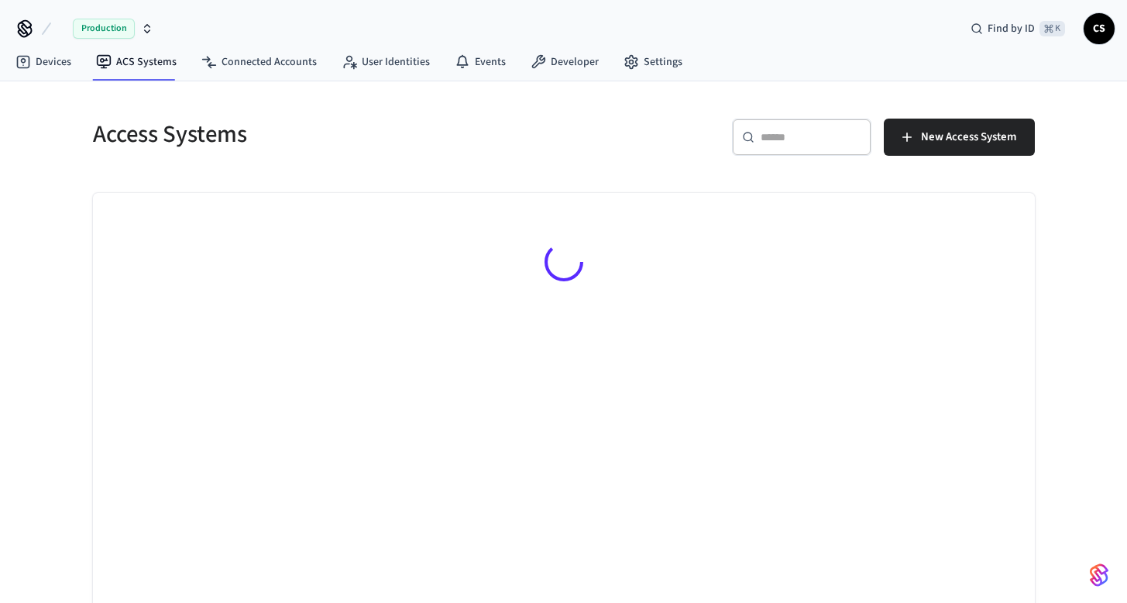
click at [1097, 24] on span "CS" at bounding box center [1099, 29] width 28 height 28
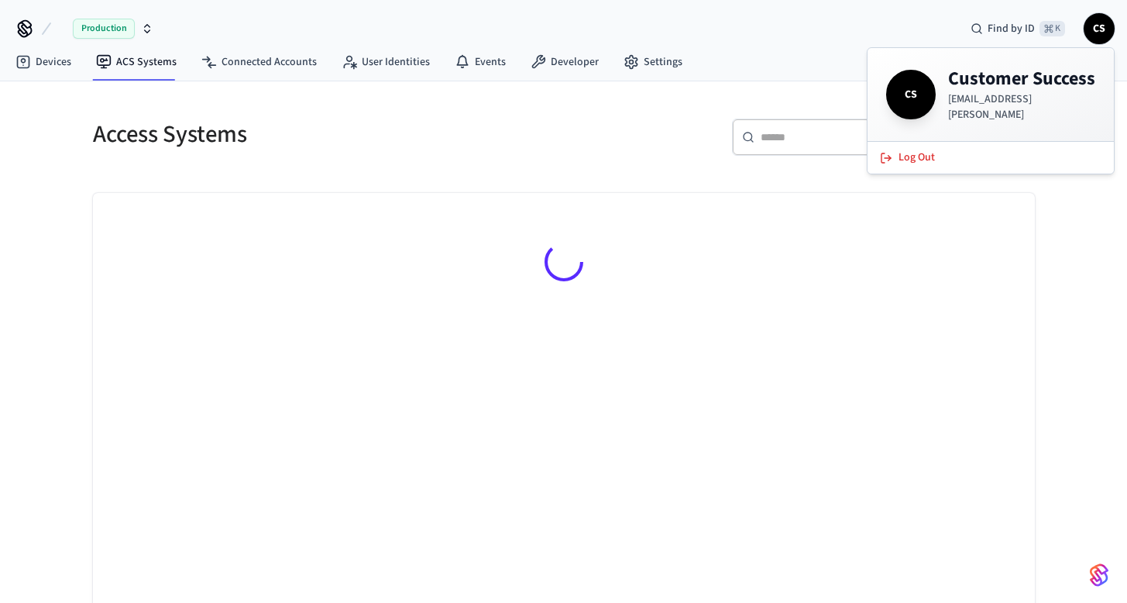
click at [691, 69] on div "Devices ACS Systems Connected Accounts User Identities Events Developer Settings" at bounding box center [563, 63] width 1127 height 36
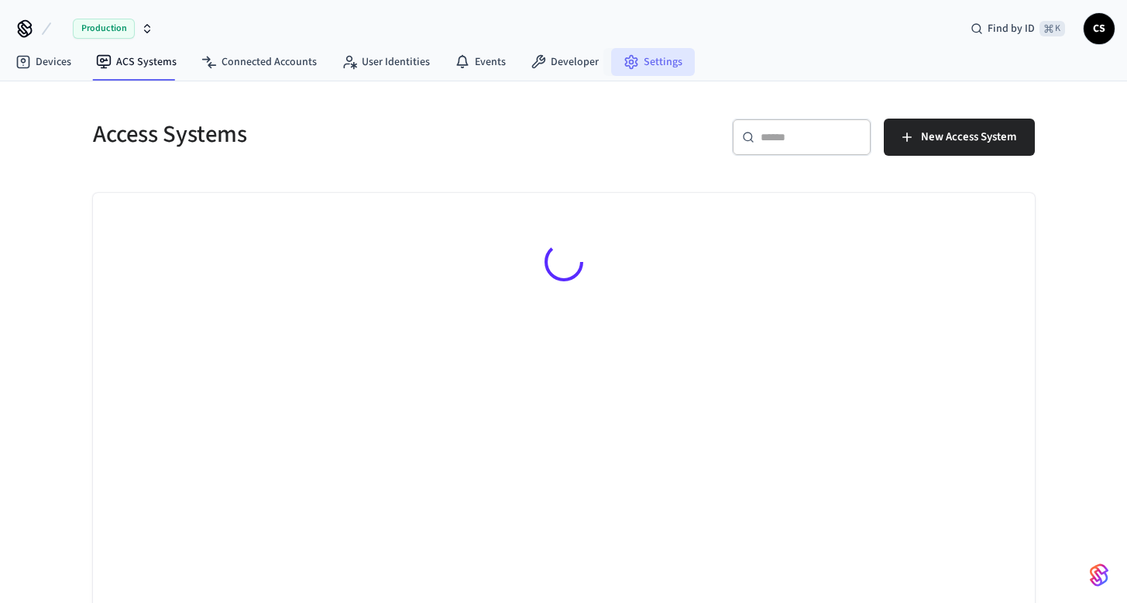
click at [666, 69] on link "Settings" at bounding box center [653, 62] width 84 height 28
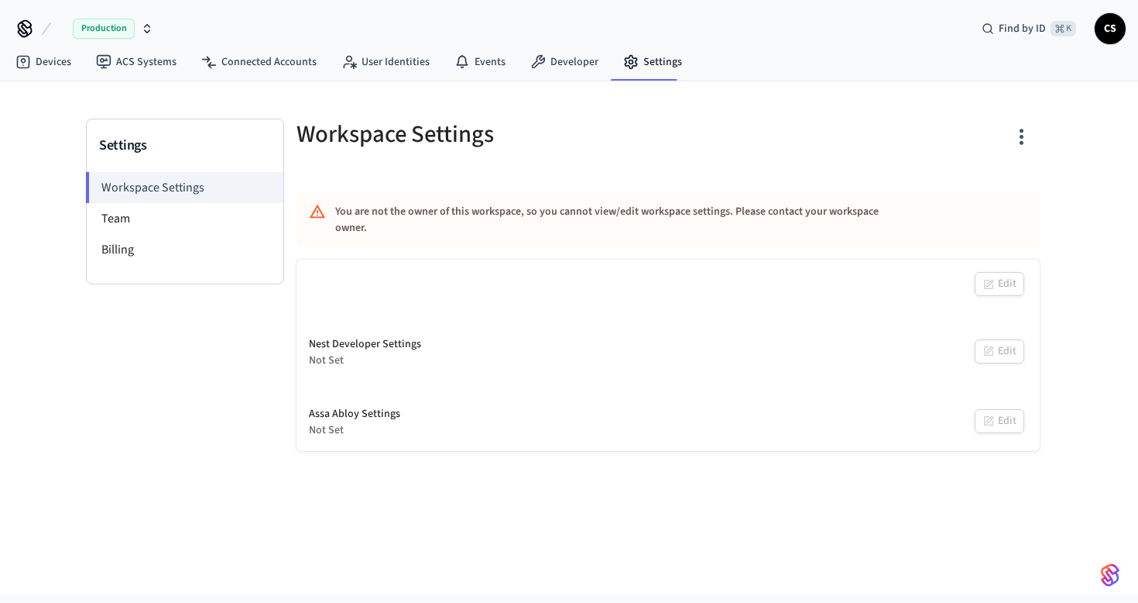
click at [1025, 139] on icon "button" at bounding box center [1022, 137] width 24 height 24
click at [881, 112] on div at bounding box center [569, 301] width 1138 height 603
click at [1094, 33] on div "Find by ID ⌘ K CS" at bounding box center [1048, 28] width 156 height 33
click at [1113, 33] on span "CS" at bounding box center [1111, 29] width 28 height 28
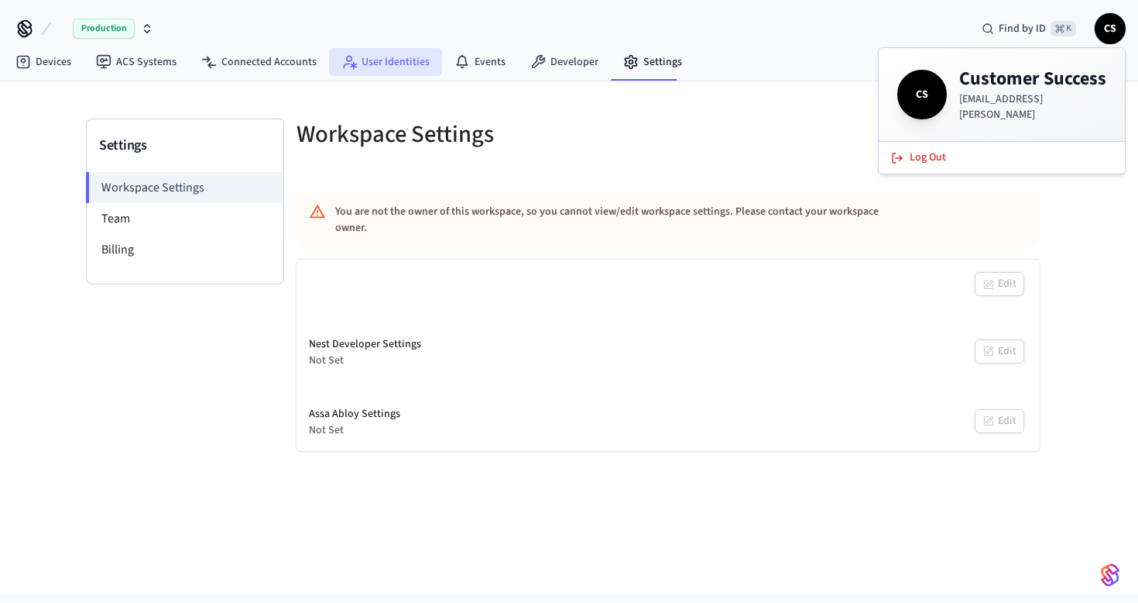
click at [396, 74] on link "User Identities" at bounding box center [385, 62] width 113 height 28
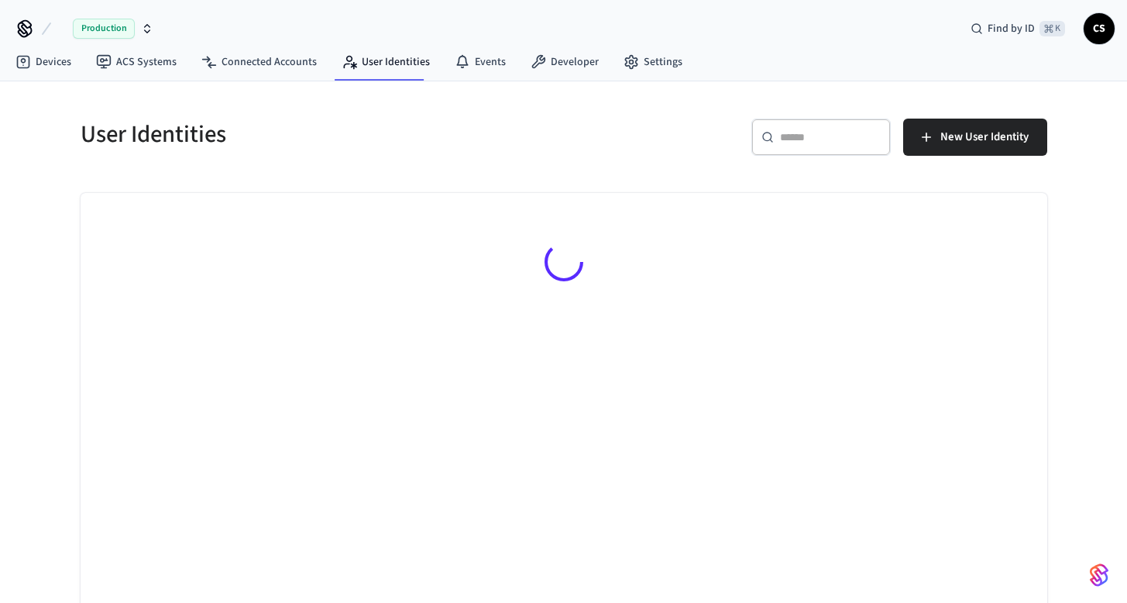
click at [120, 32] on span "Production" at bounding box center [104, 29] width 62 height 20
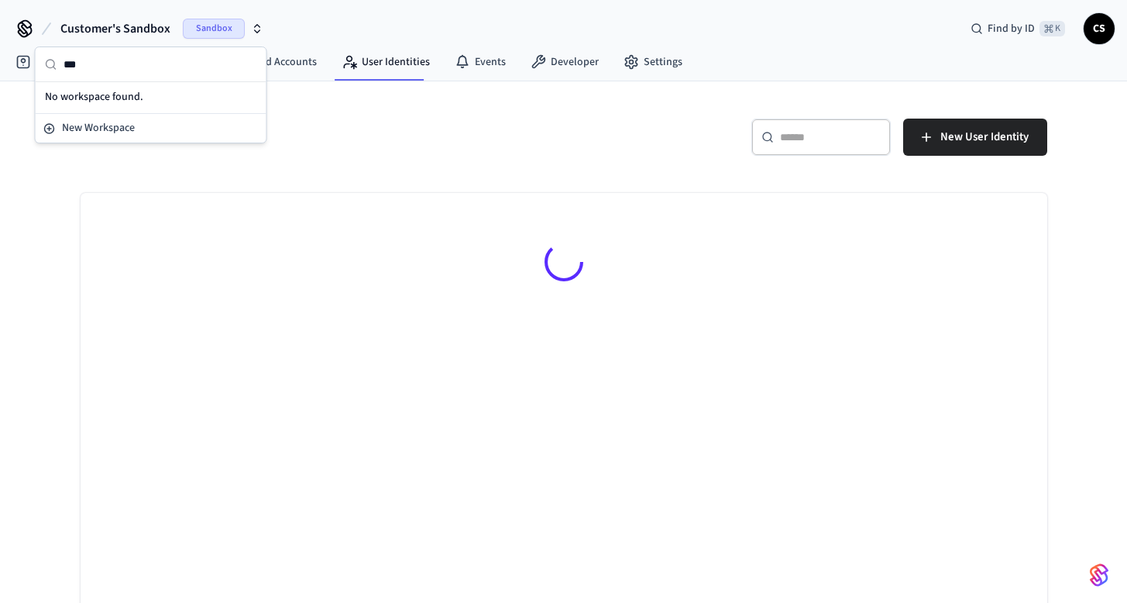
type input "***"
click at [305, 243] on div "No User Identities Try adding a user identity" at bounding box center [564, 285] width 966 height 184
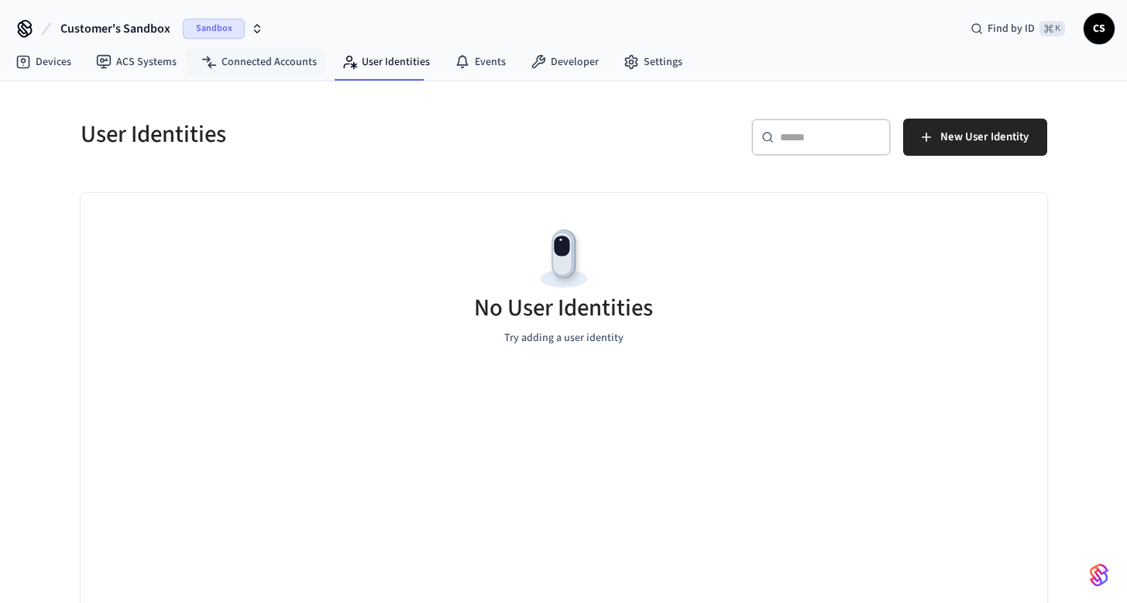
click at [255, 27] on icon "button" at bounding box center [257, 26] width 5 height 2
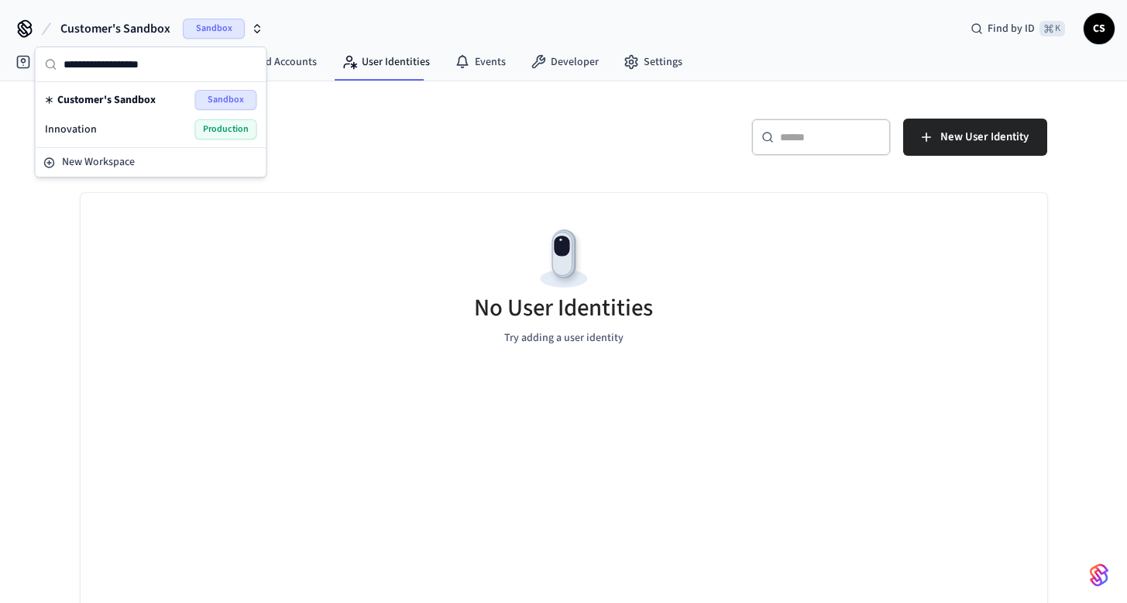
click at [154, 126] on div "Innovation Production" at bounding box center [151, 129] width 212 height 20
